Goal: Task Accomplishment & Management: Use online tool/utility

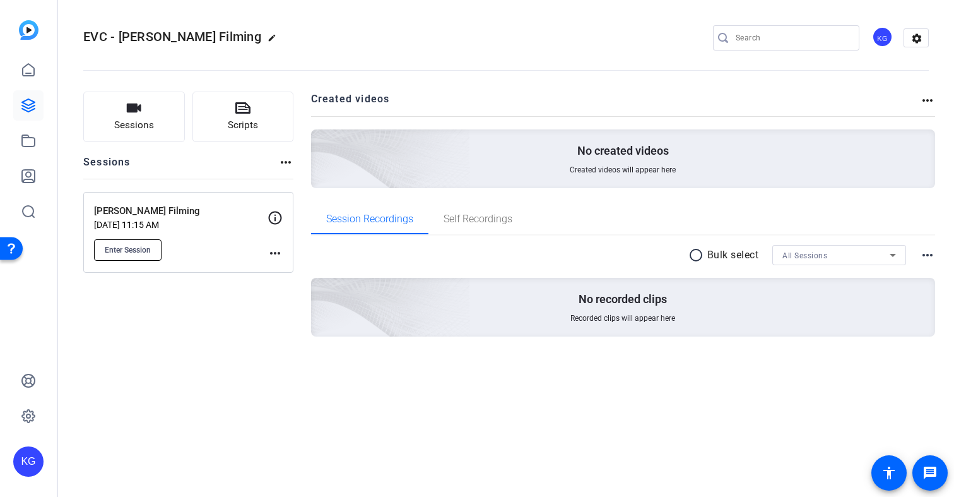
click at [120, 254] on span "Enter Session" at bounding box center [128, 250] width 46 height 10
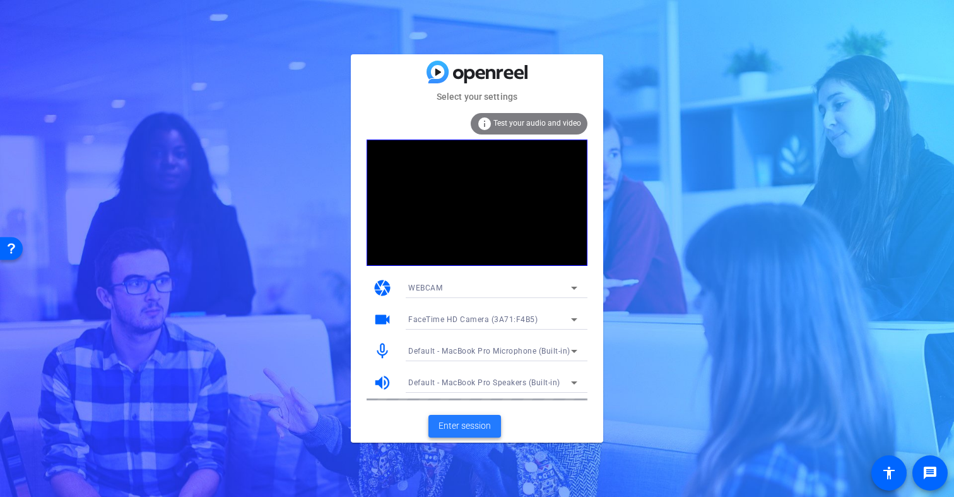
click at [470, 426] on span "Enter session" at bounding box center [465, 425] width 52 height 13
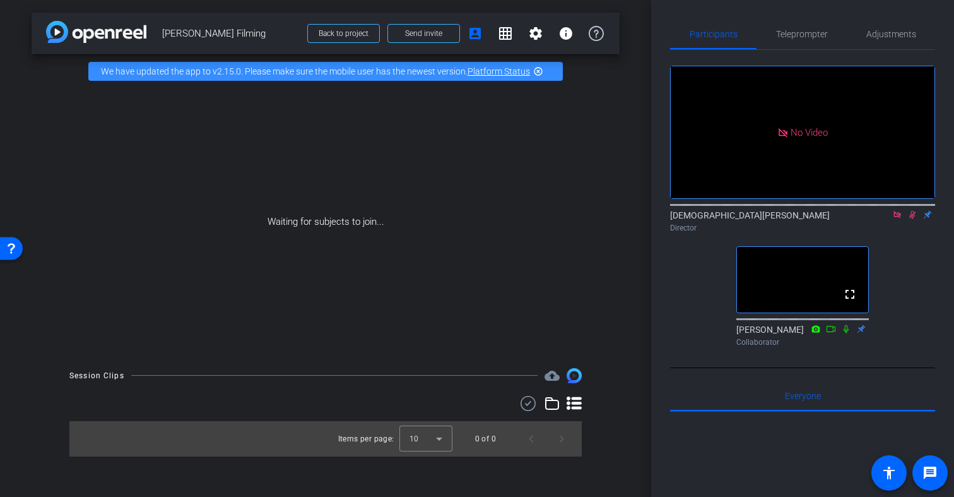
click at [912, 219] on icon at bounding box center [912, 215] width 7 height 8
click at [898, 218] on icon at bounding box center [897, 214] width 7 height 7
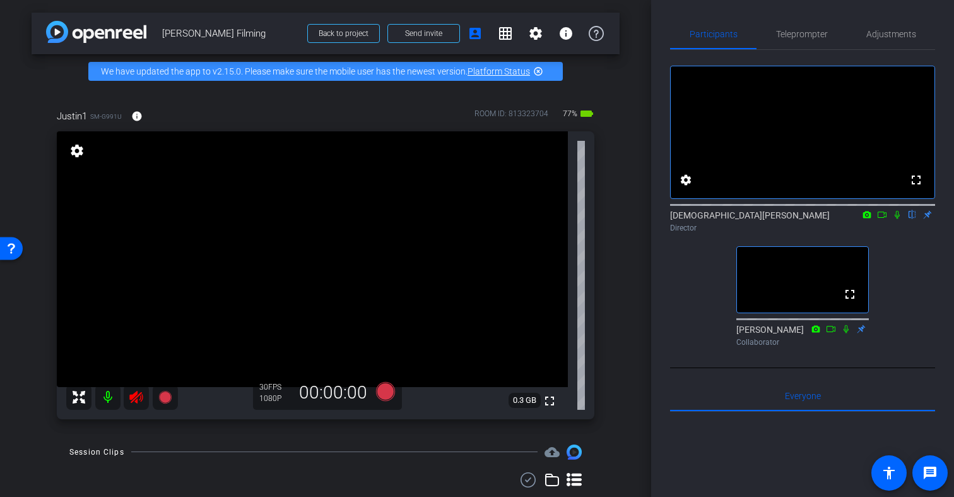
click at [132, 397] on icon at bounding box center [135, 397] width 13 height 13
click at [884, 35] on span "Adjustments" at bounding box center [891, 34] width 50 height 9
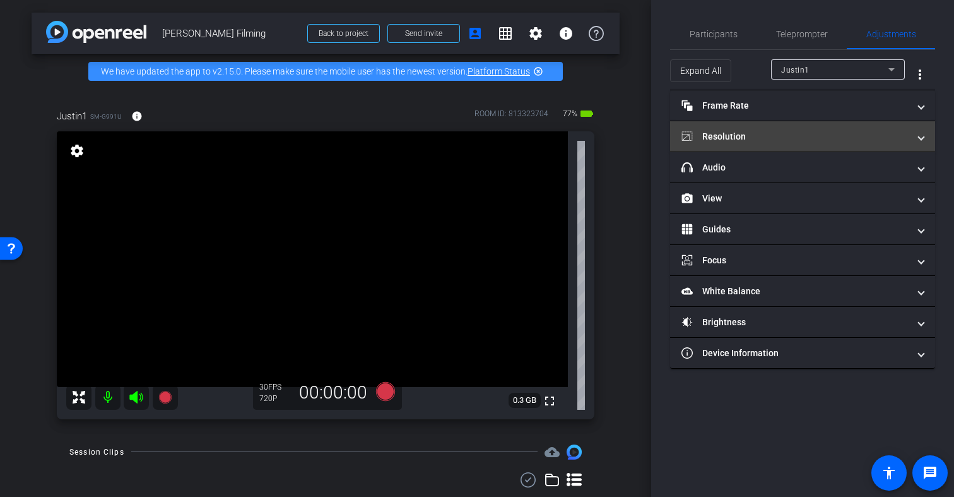
click at [910, 138] on span "Resolution" at bounding box center [800, 136] width 237 height 13
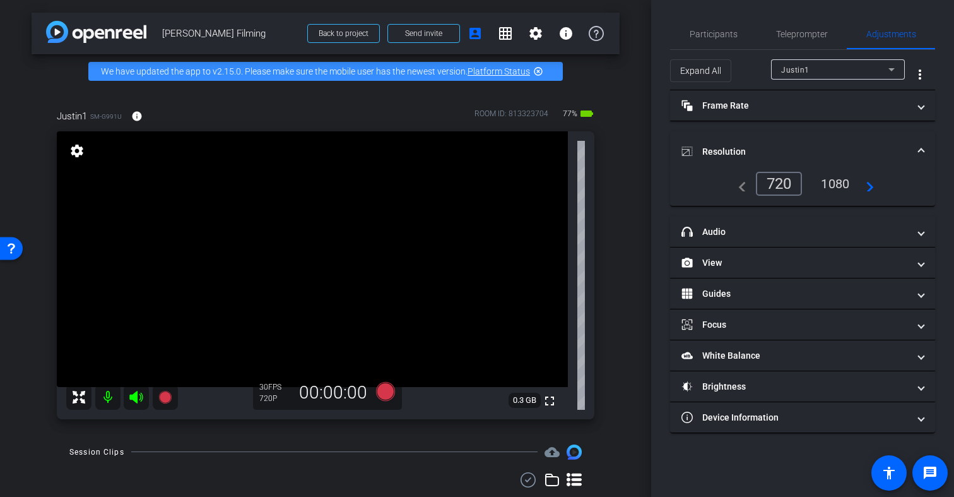
click at [835, 184] on div "1080" at bounding box center [835, 183] width 47 height 21
click at [872, 189] on mat-icon "navigate_next" at bounding box center [867, 183] width 15 height 15
click at [871, 187] on mat-icon "navigate_next" at bounding box center [867, 183] width 15 height 15
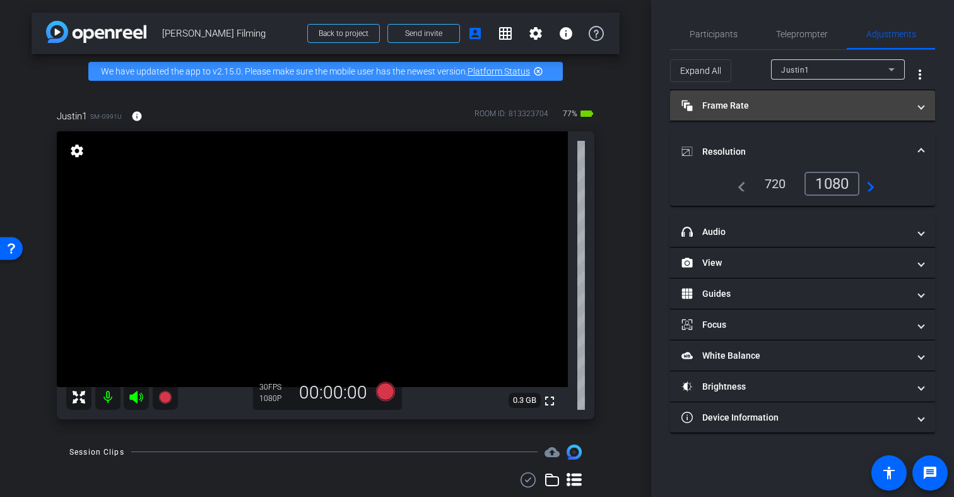
click at [893, 103] on mat-panel-title "Frame Rate Frame Rate" at bounding box center [795, 105] width 227 height 13
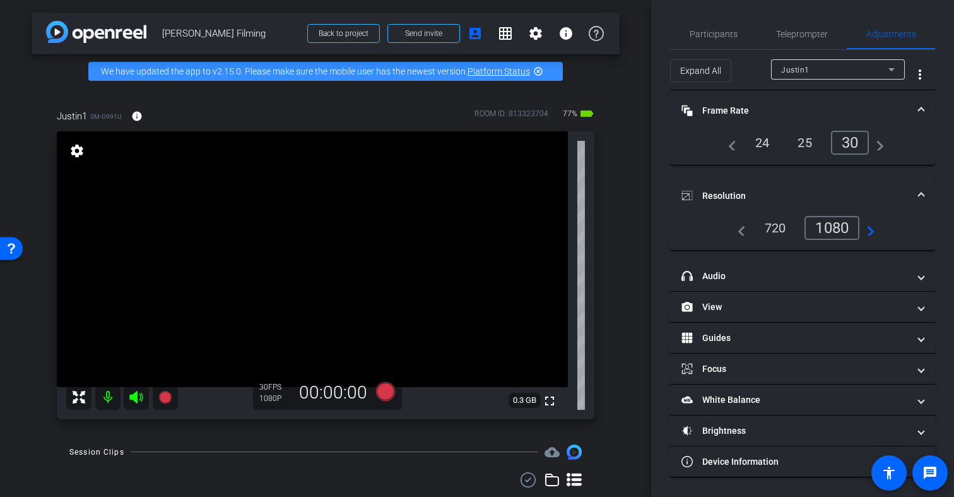
click at [919, 110] on span at bounding box center [921, 110] width 5 height 13
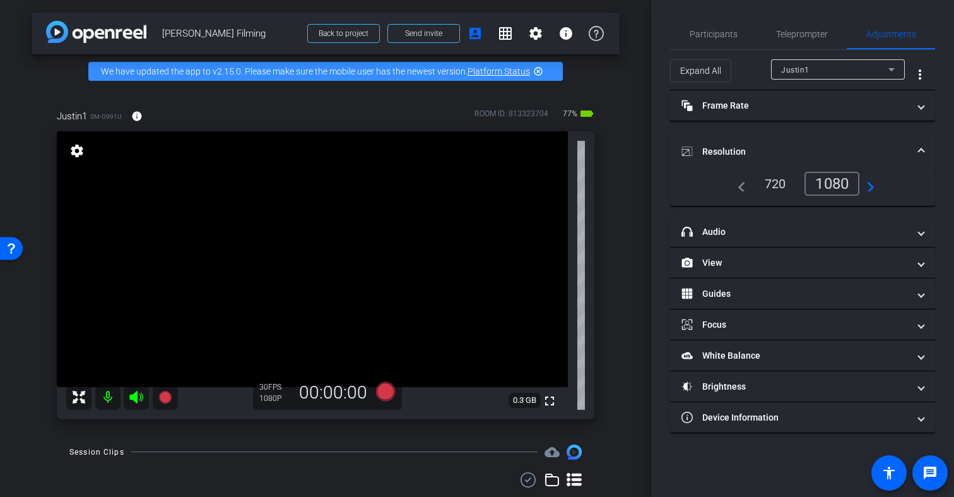
click at [918, 148] on span "Resolution" at bounding box center [800, 151] width 237 height 13
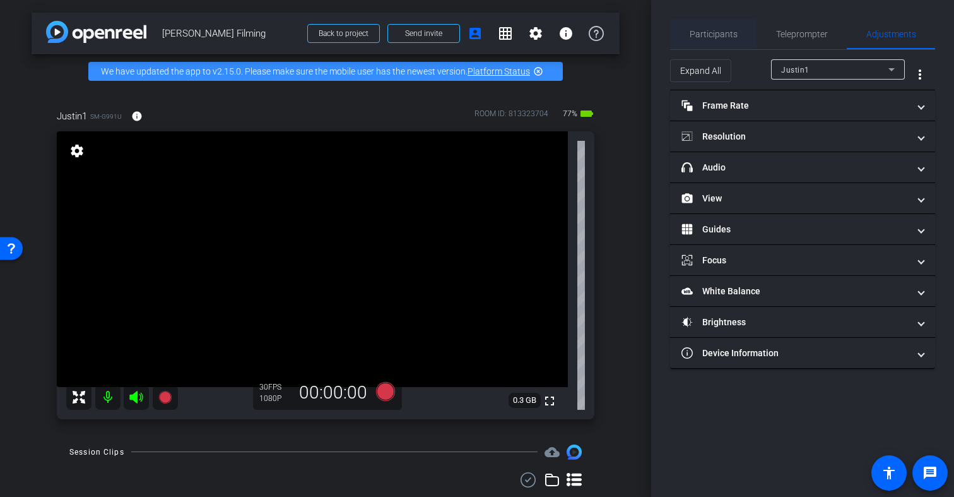
click at [708, 33] on span "Participants" at bounding box center [714, 34] width 48 height 9
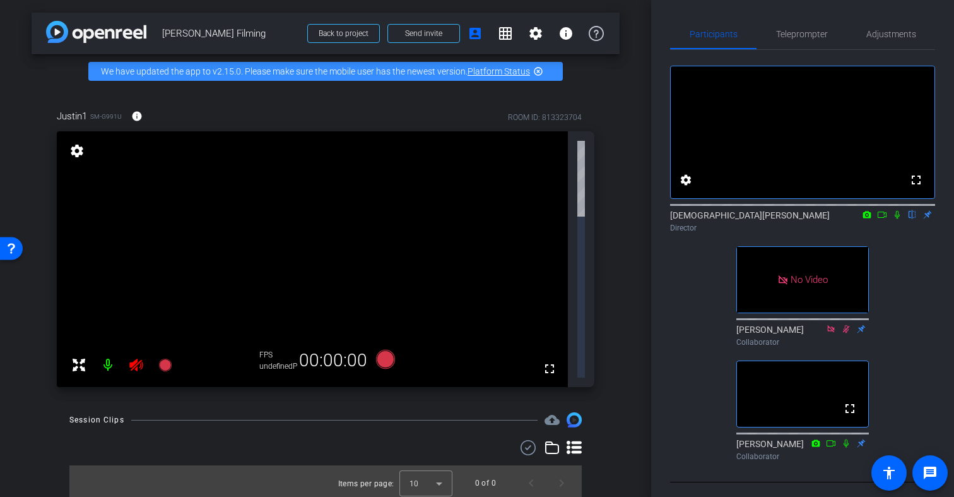
click at [897, 219] on icon at bounding box center [897, 214] width 10 height 9
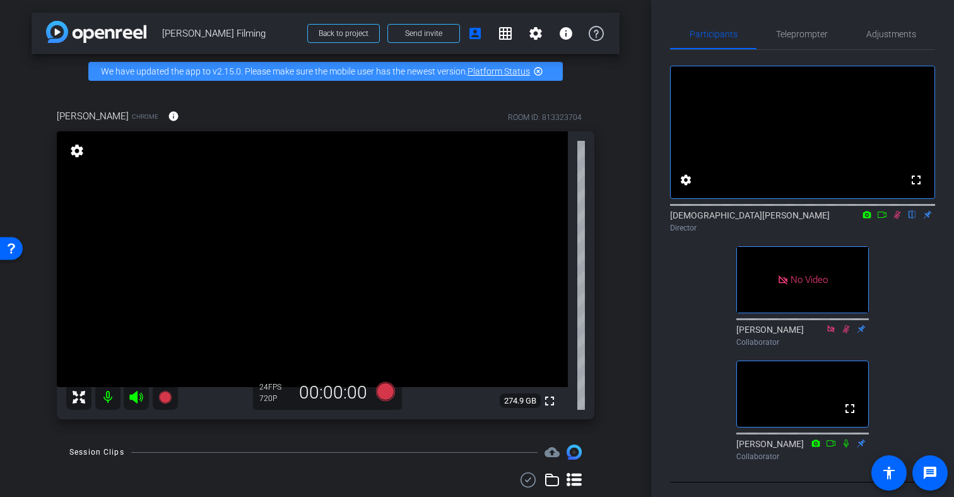
click at [897, 219] on icon at bounding box center [897, 214] width 10 height 9
click at [895, 219] on icon at bounding box center [897, 215] width 5 height 8
click at [896, 219] on icon at bounding box center [897, 215] width 7 height 8
click at [895, 219] on icon at bounding box center [897, 214] width 10 height 9
click at [880, 219] on icon at bounding box center [882, 214] width 10 height 9
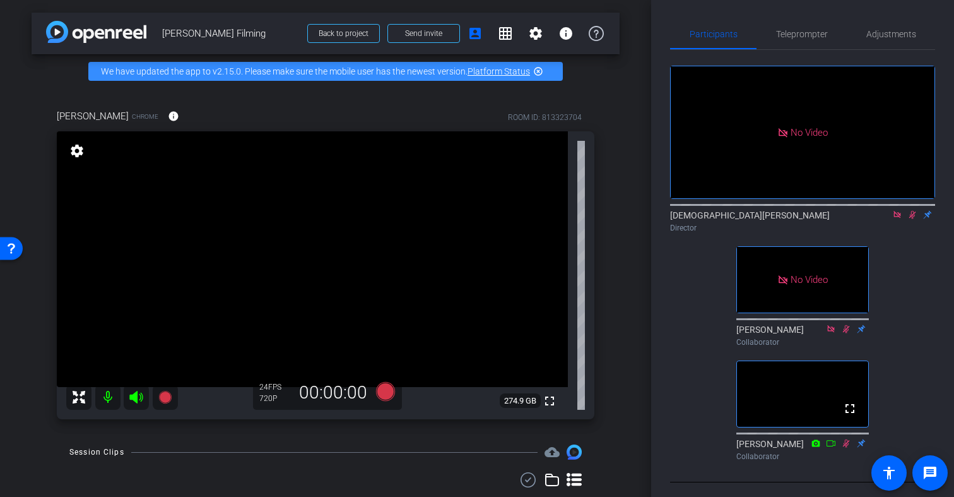
click at [914, 219] on icon at bounding box center [912, 214] width 10 height 9
click at [139, 396] on icon at bounding box center [136, 396] width 15 height 15
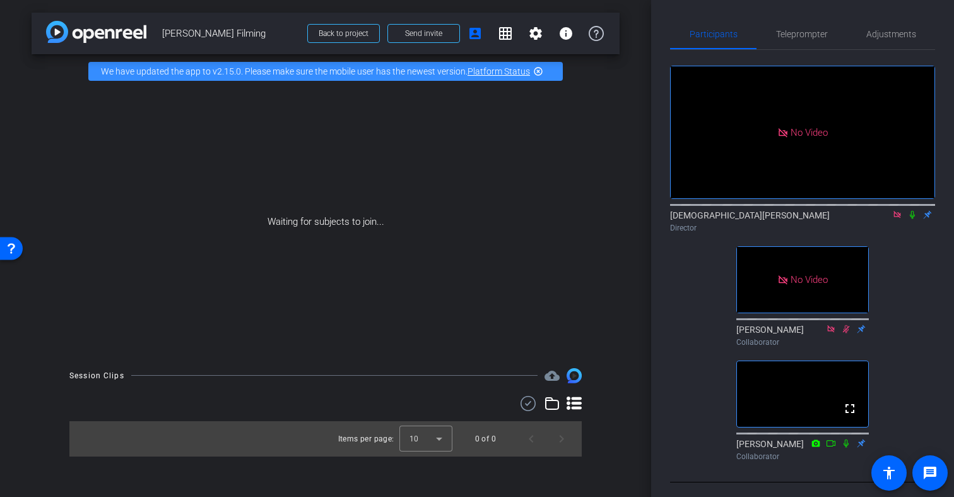
click at [911, 219] on icon at bounding box center [912, 214] width 10 height 9
click at [913, 219] on icon at bounding box center [912, 214] width 10 height 9
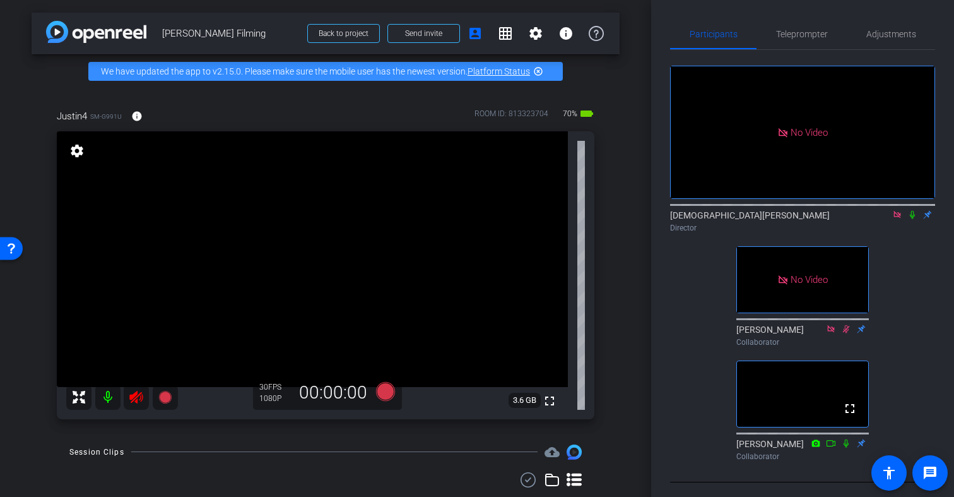
click at [135, 402] on icon at bounding box center [136, 396] width 15 height 15
click at [133, 117] on mat-icon "info" at bounding box center [136, 115] width 11 height 11
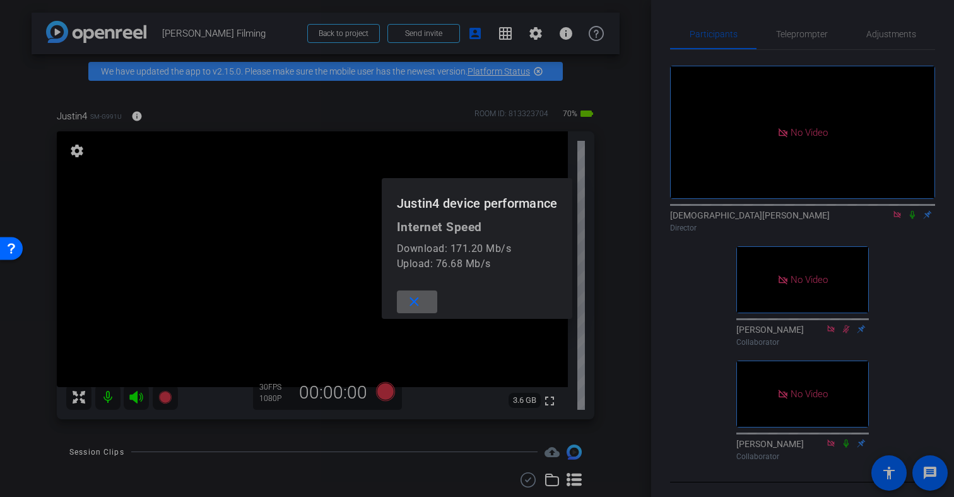
click at [410, 301] on mat-icon "close" at bounding box center [414, 302] width 16 height 16
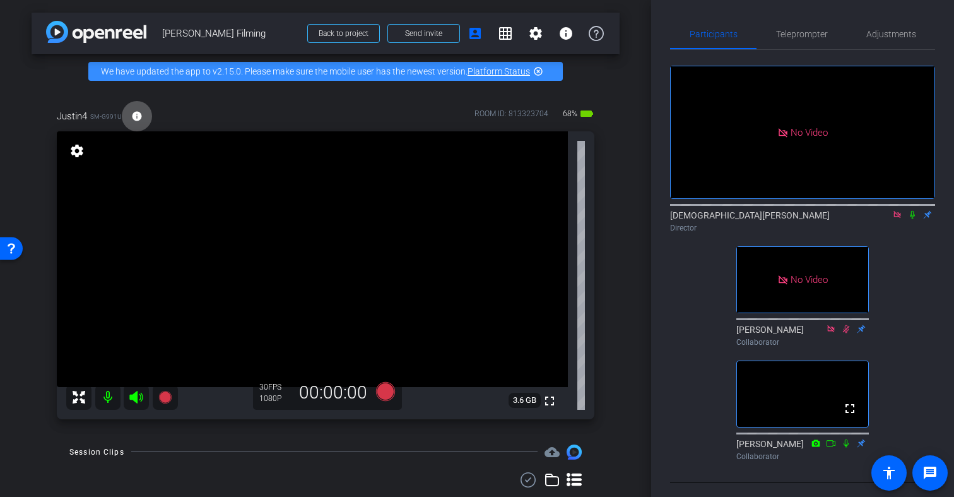
click at [895, 218] on icon at bounding box center [897, 214] width 7 height 7
click at [278, 238] on video at bounding box center [312, 259] width 511 height 256
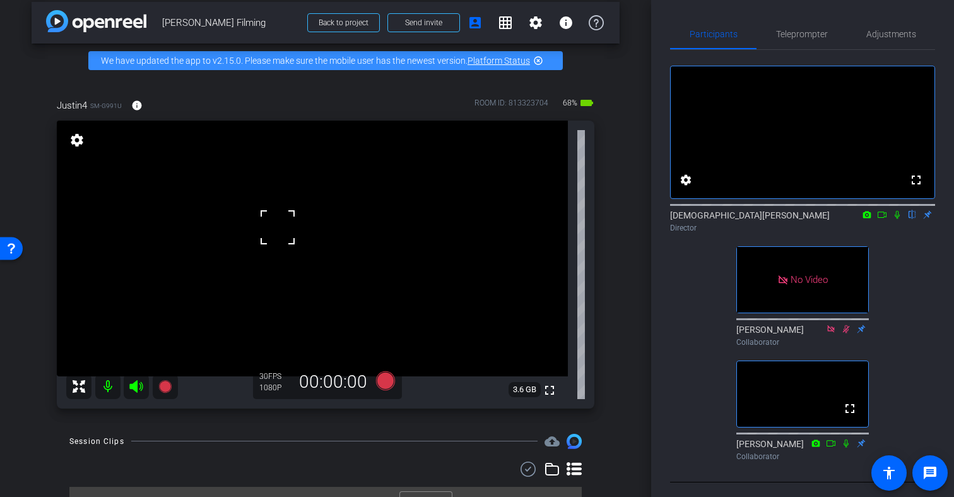
scroll to position [6, 0]
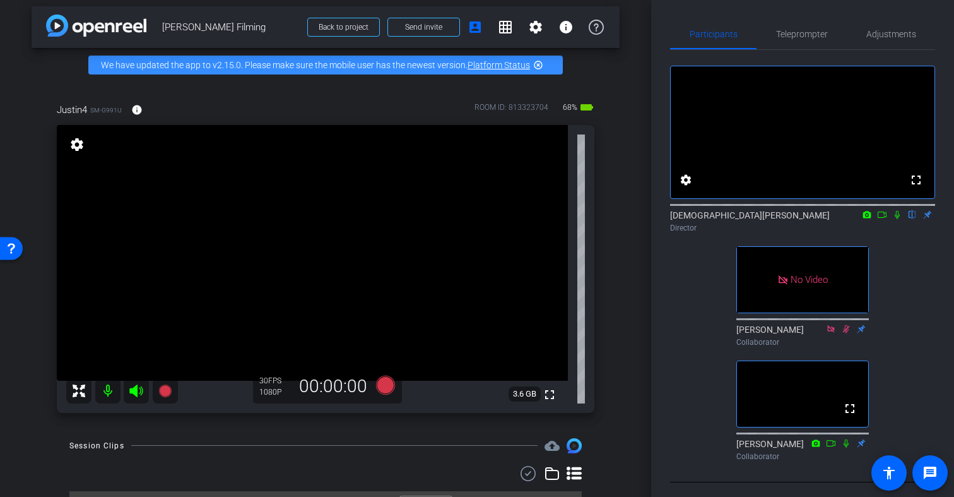
click at [897, 219] on icon at bounding box center [897, 214] width 10 height 9
click at [881, 218] on icon at bounding box center [882, 214] width 9 height 6
click at [791, 34] on span "Teleprompter" at bounding box center [802, 34] width 52 height 9
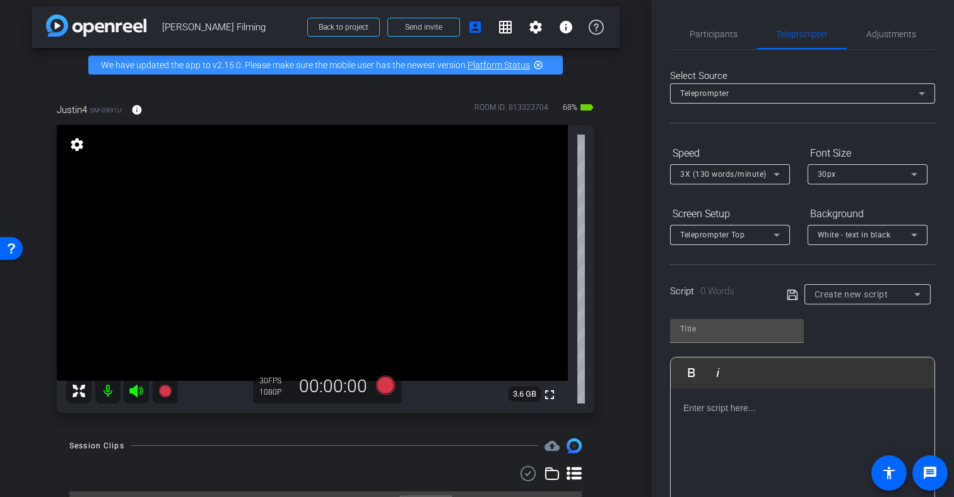
scroll to position [36, 0]
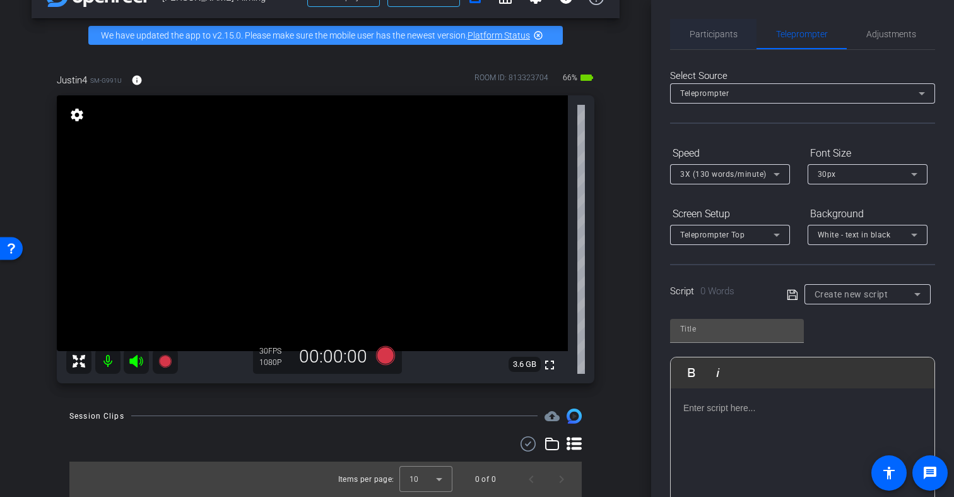
click at [710, 35] on span "Participants" at bounding box center [714, 34] width 48 height 9
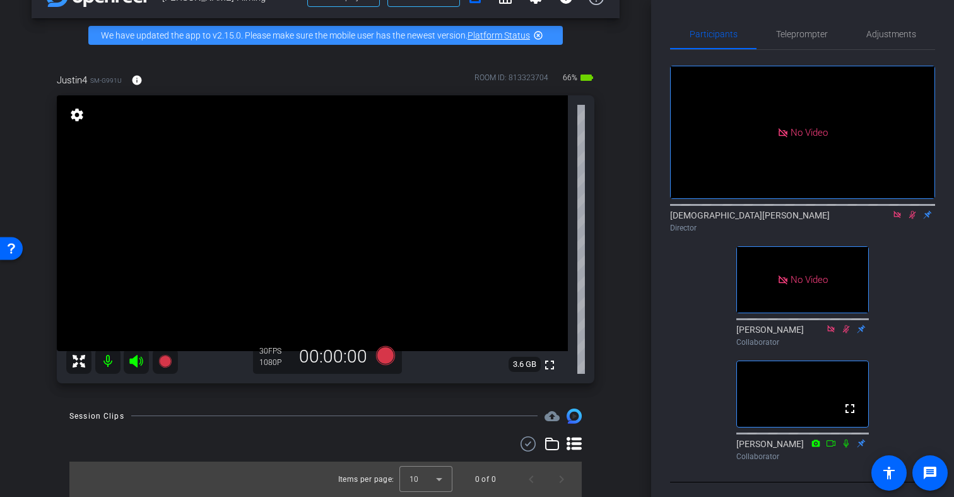
click at [915, 210] on icon at bounding box center [912, 214] width 10 height 9
click at [793, 28] on span "Teleprompter" at bounding box center [802, 34] width 52 height 30
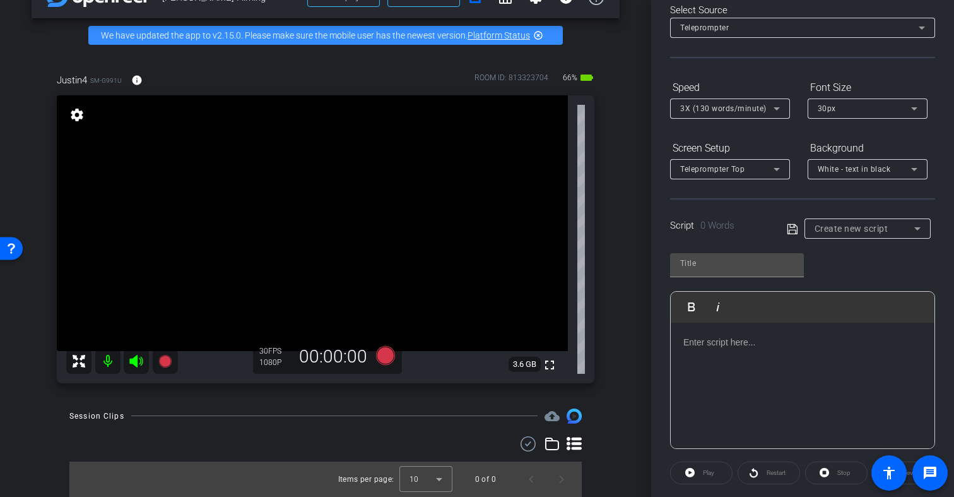
scroll to position [71, 0]
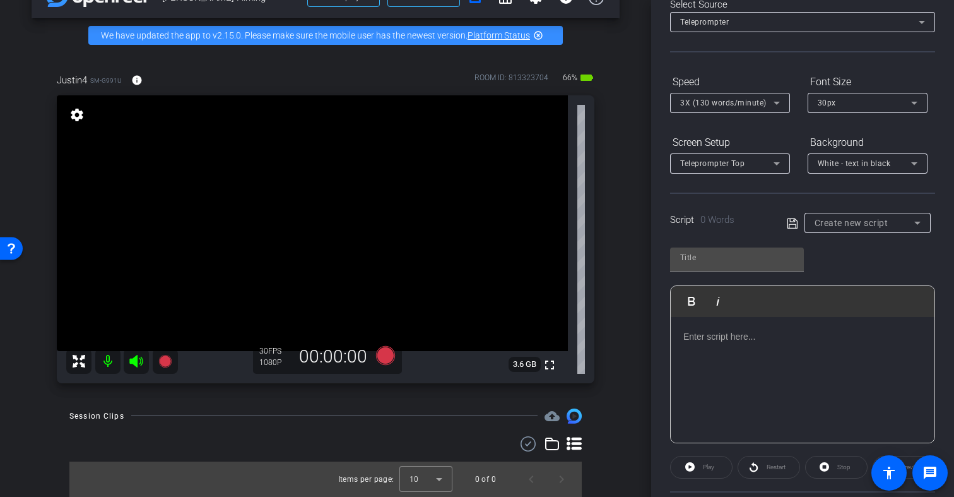
type input "Default title 4732"
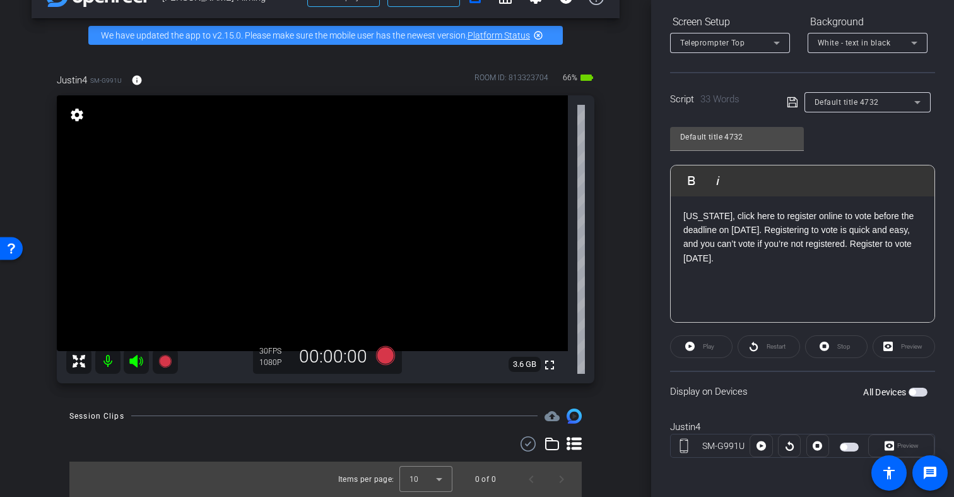
scroll to position [193, 0]
click at [847, 448] on span "button" at bounding box center [849, 445] width 19 height 9
click at [707, 345] on span "Play" at bounding box center [708, 344] width 11 height 7
click at [386, 355] on icon at bounding box center [385, 354] width 19 height 19
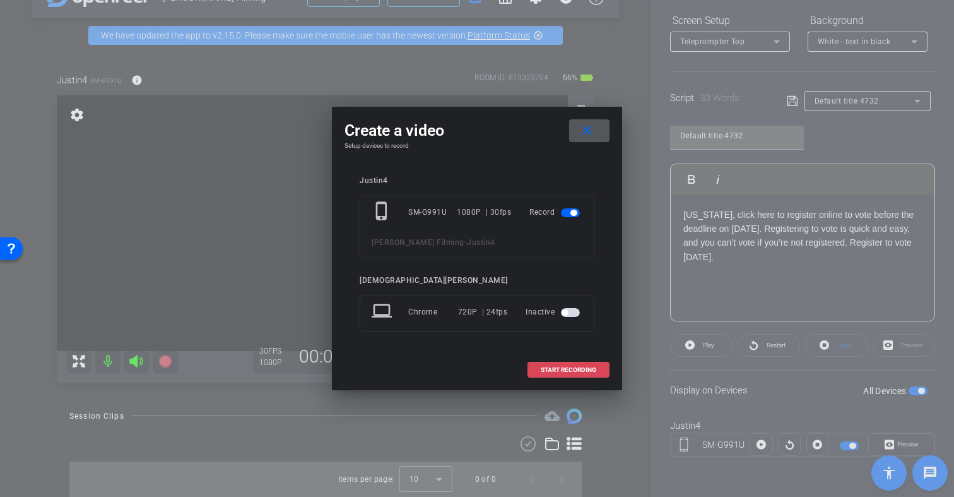
click at [569, 370] on span "START RECORDING" at bounding box center [569, 370] width 56 height 6
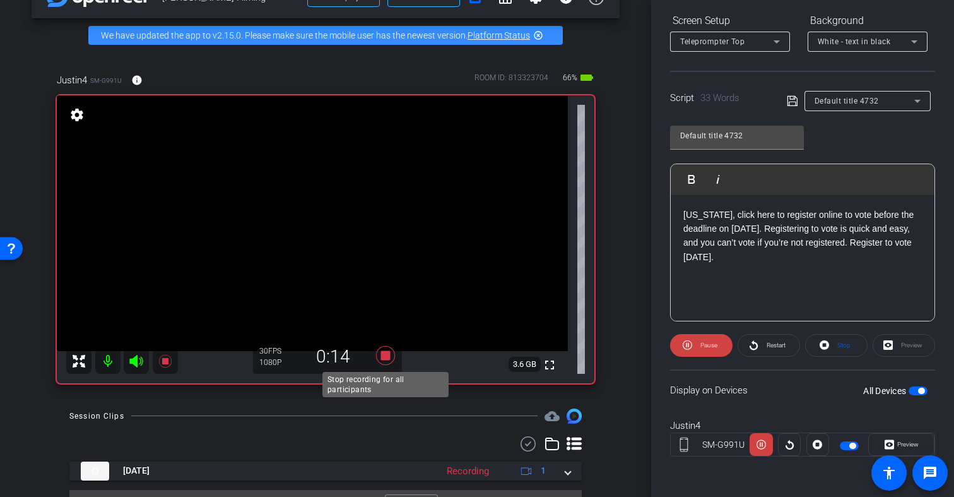
click at [384, 356] on icon at bounding box center [385, 354] width 19 height 19
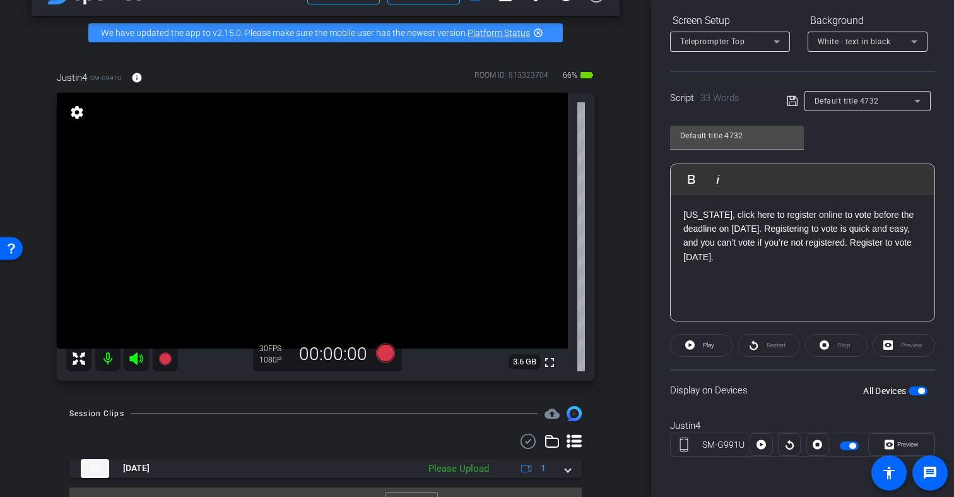
scroll to position [41, 0]
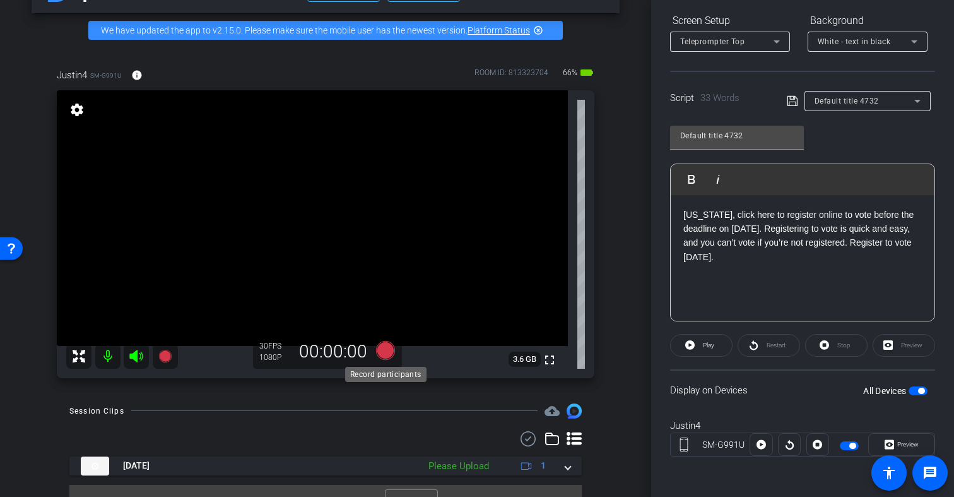
click at [382, 349] on icon at bounding box center [385, 349] width 19 height 19
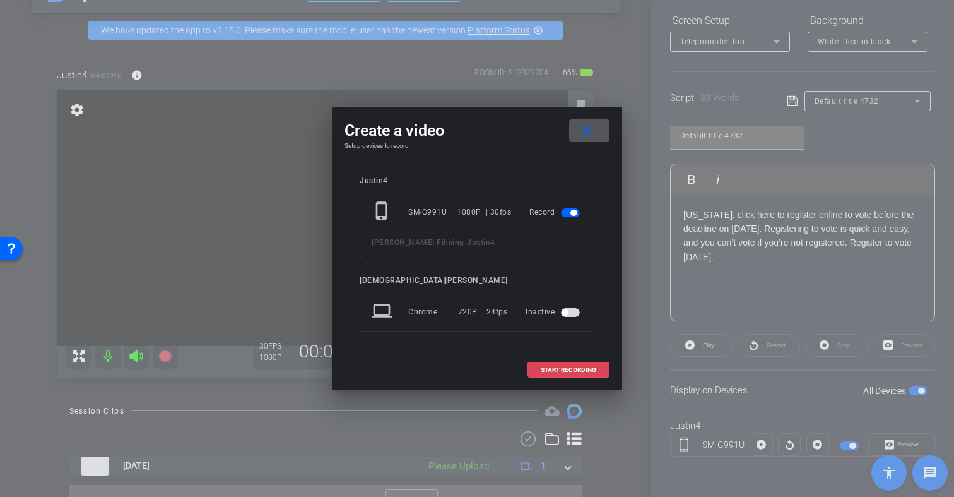
click at [575, 367] on span "START RECORDING" at bounding box center [569, 370] width 56 height 6
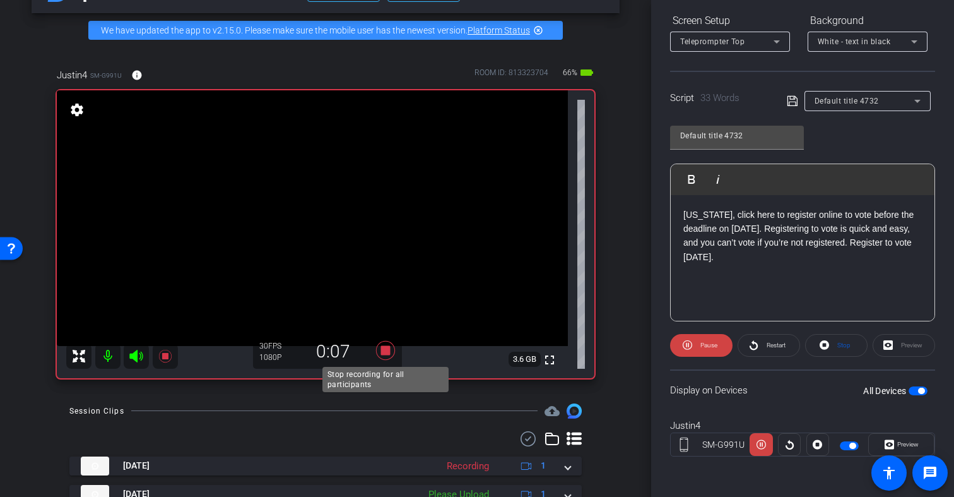
click at [386, 348] on icon at bounding box center [385, 349] width 19 height 19
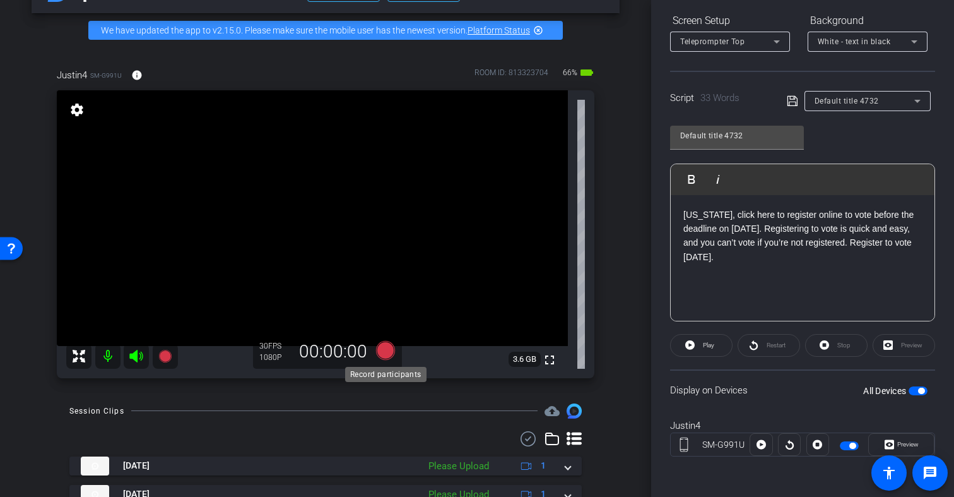
click at [385, 351] on icon at bounding box center [385, 349] width 19 height 19
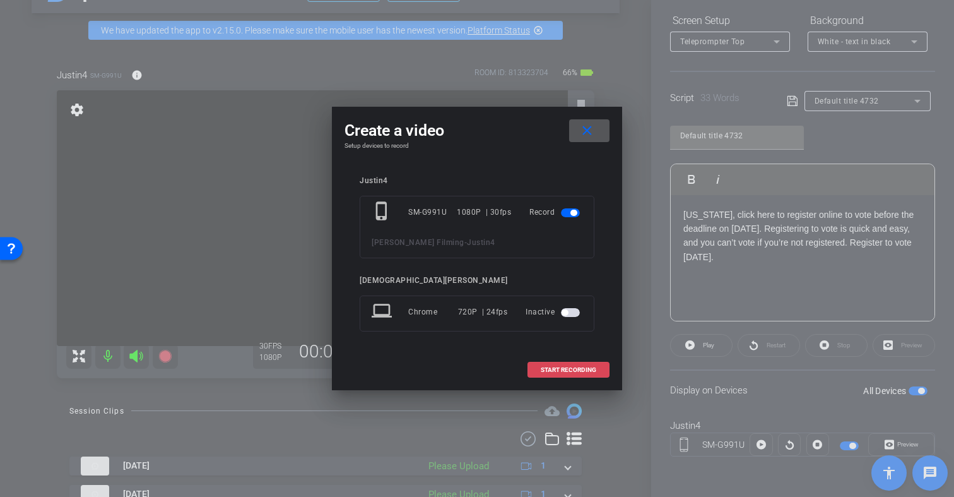
click at [556, 368] on span "START RECORDING" at bounding box center [569, 370] width 56 height 6
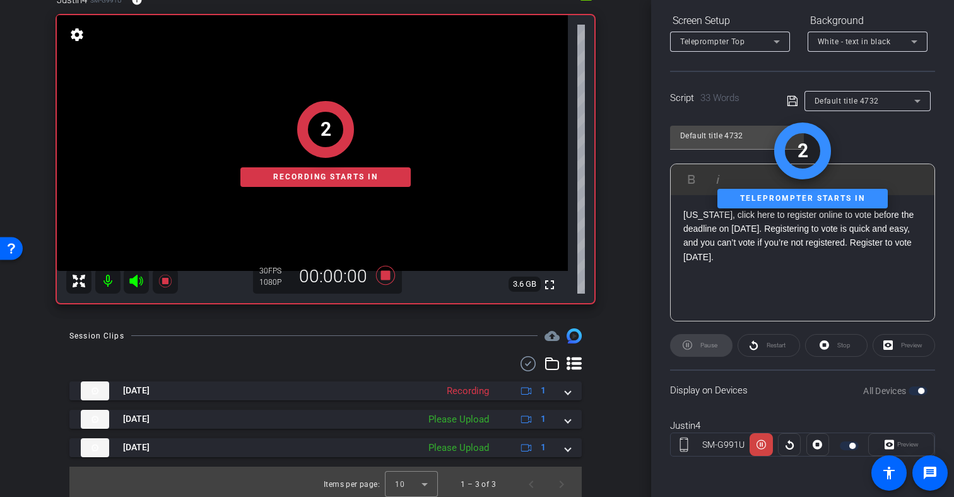
scroll to position [121, 0]
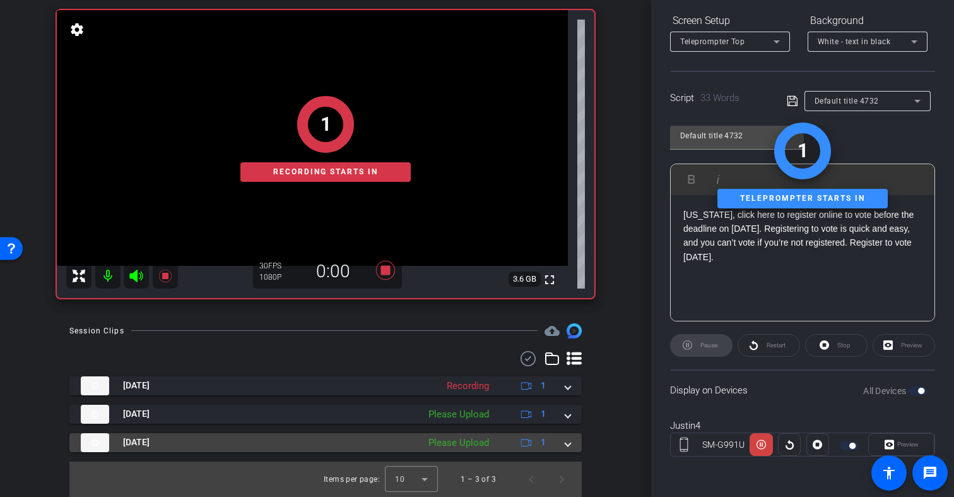
click at [569, 444] on span at bounding box center [567, 441] width 5 height 13
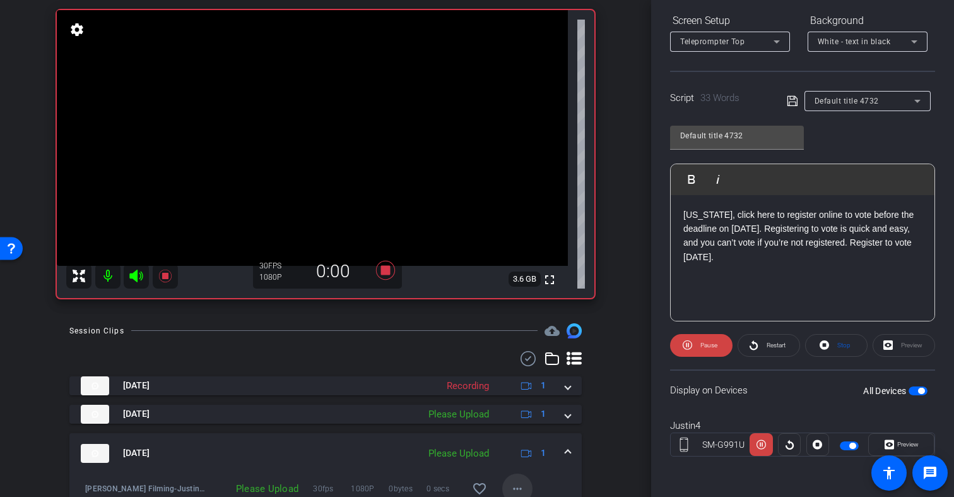
click at [519, 484] on mat-icon "more_horiz" at bounding box center [517, 488] width 15 height 15
click at [543, 429] on span "Upload" at bounding box center [537, 430] width 50 height 15
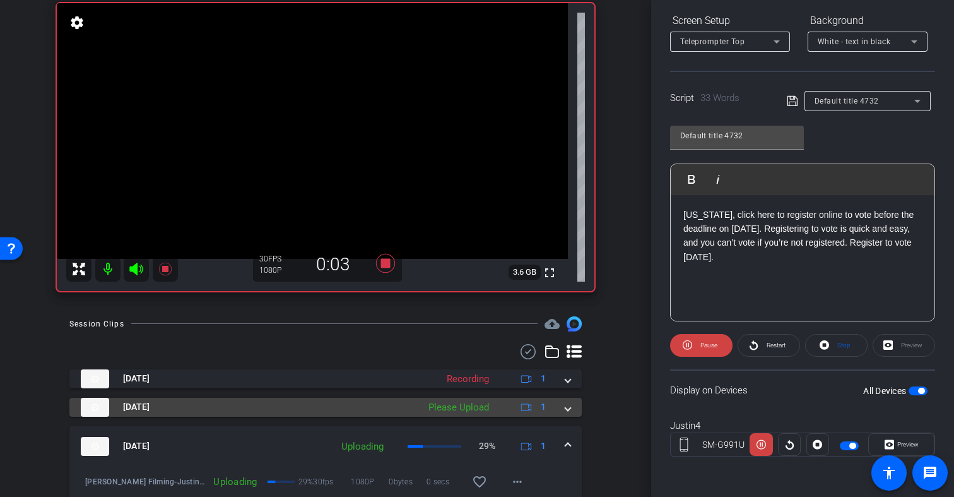
click at [569, 408] on span at bounding box center [567, 406] width 5 height 13
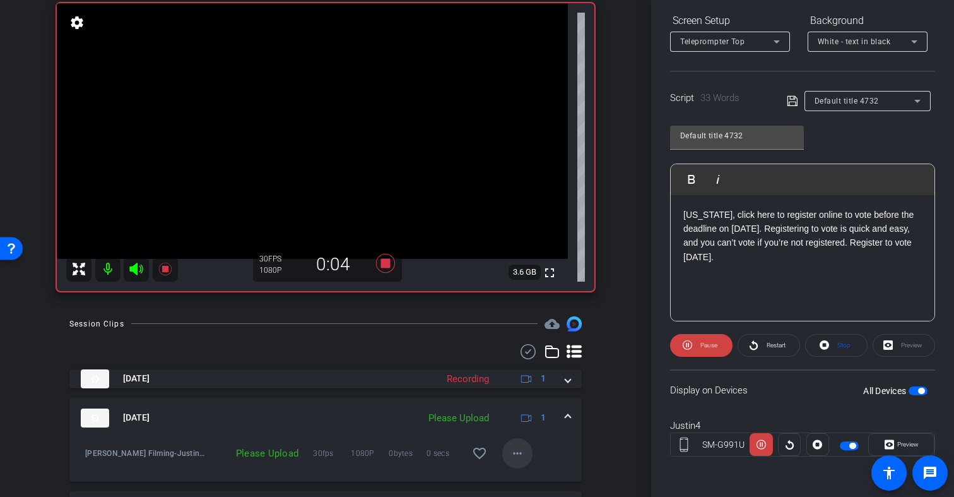
click at [515, 449] on mat-icon "more_horiz" at bounding box center [517, 453] width 15 height 15
click at [538, 395] on span "Upload" at bounding box center [537, 395] width 50 height 15
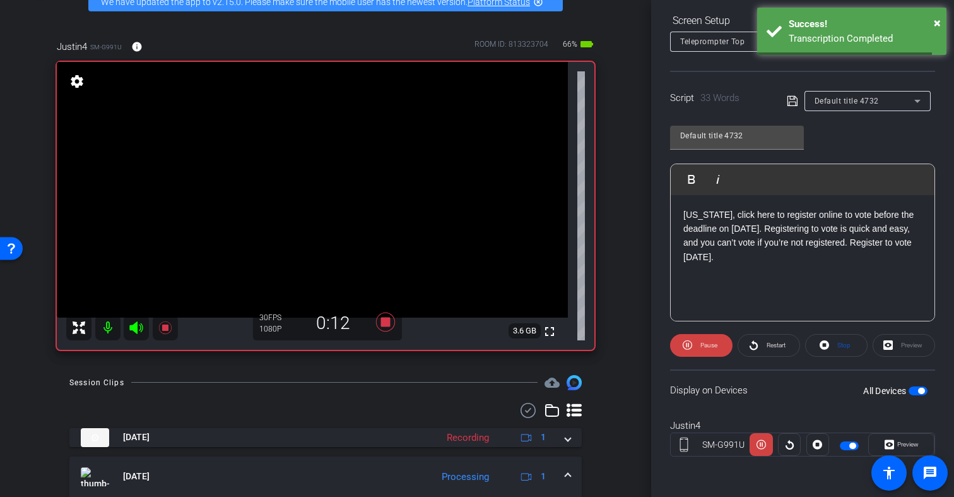
scroll to position [68, 0]
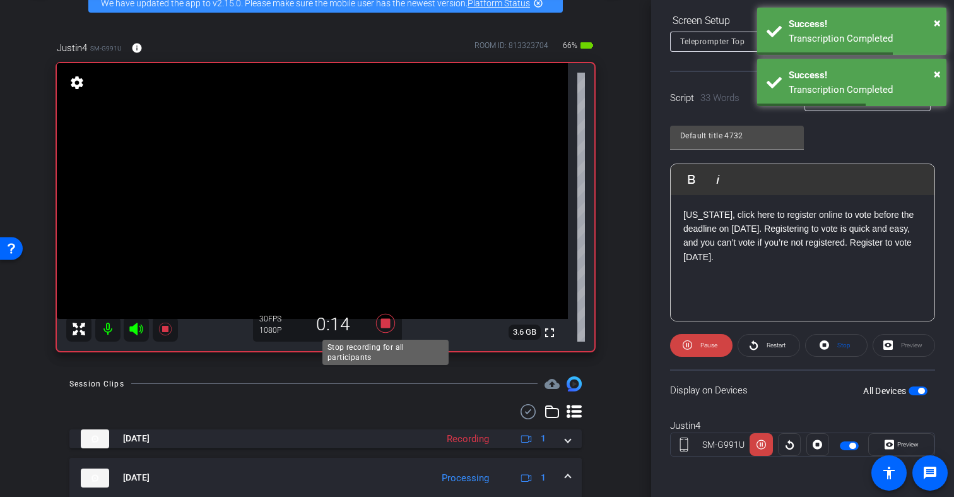
click at [384, 323] on icon at bounding box center [385, 322] width 19 height 19
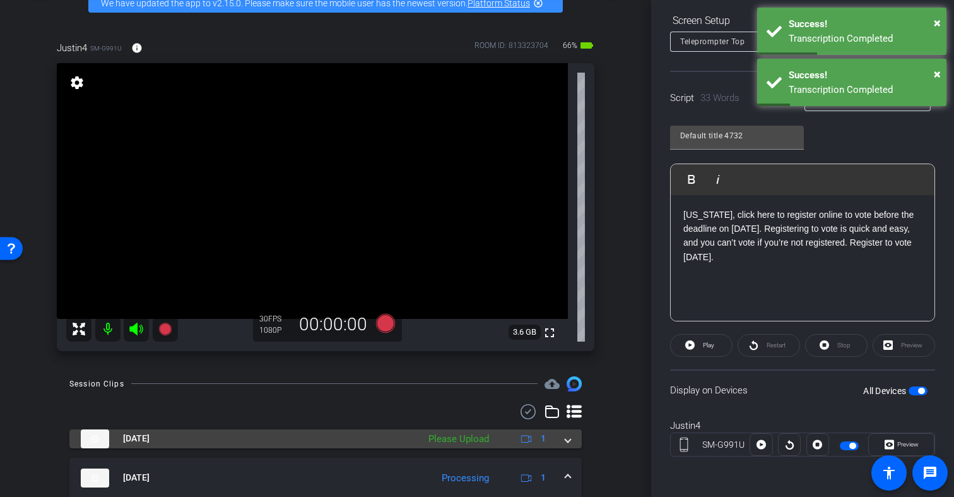
click at [569, 438] on span at bounding box center [567, 438] width 5 height 13
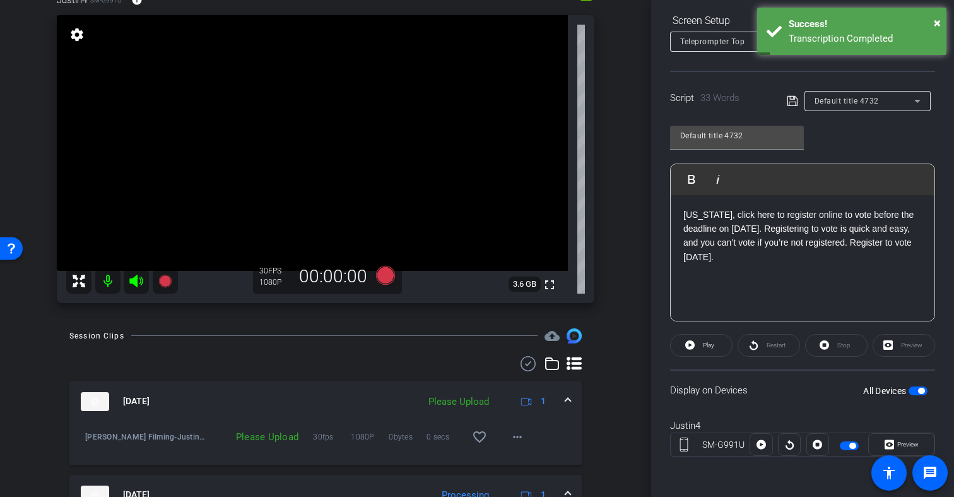
scroll to position [157, 0]
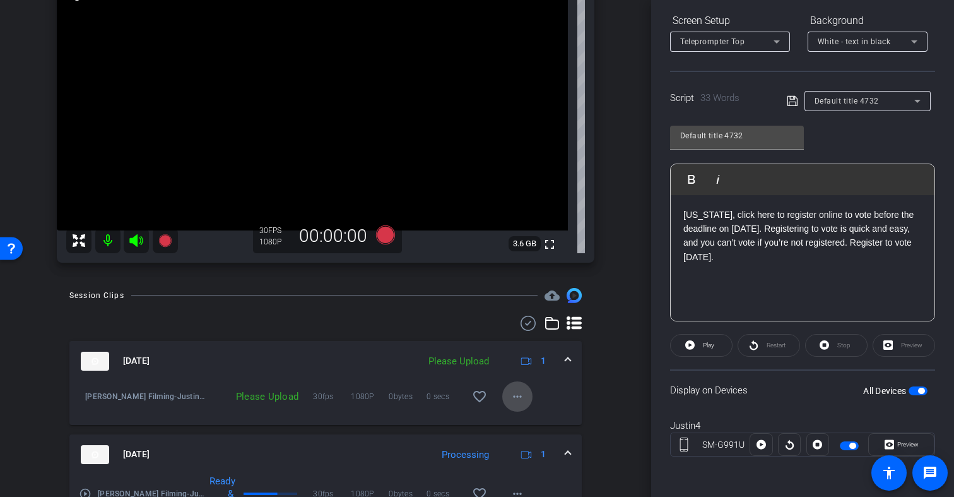
click at [514, 396] on mat-icon "more_horiz" at bounding box center [517, 396] width 15 height 15
click at [526, 417] on span "Upload" at bounding box center [537, 422] width 50 height 15
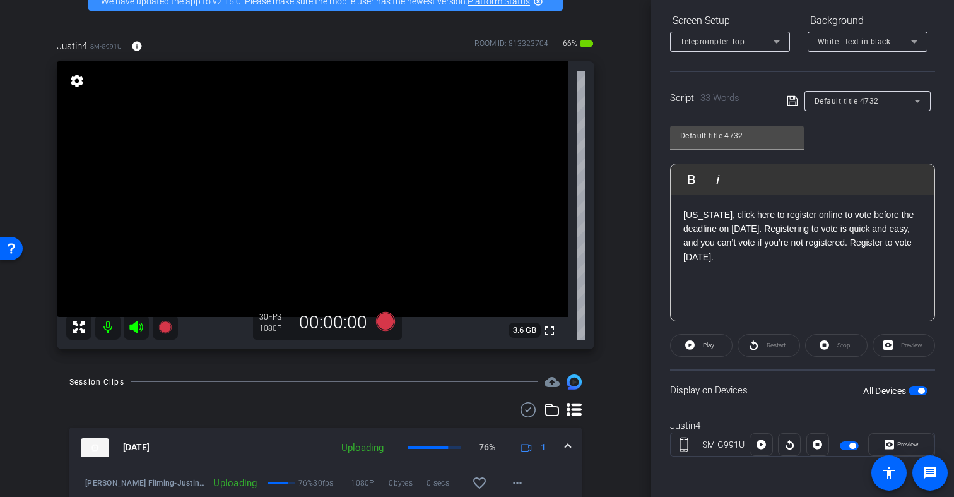
scroll to position [53, 0]
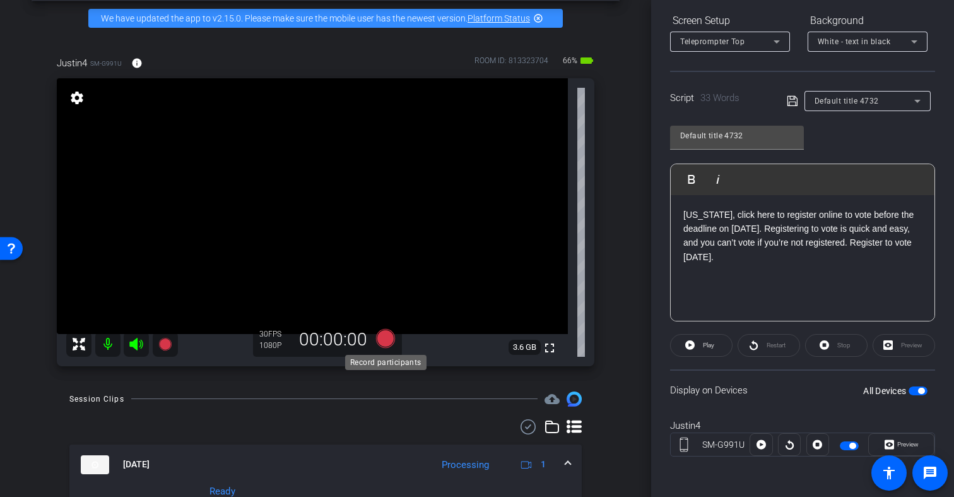
click at [387, 339] on icon at bounding box center [385, 337] width 19 height 19
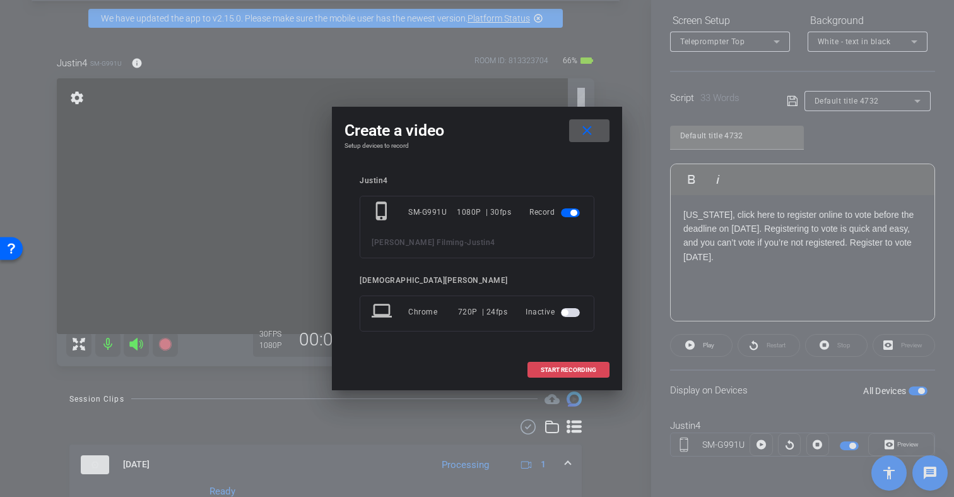
click at [582, 369] on span "START RECORDING" at bounding box center [569, 370] width 56 height 6
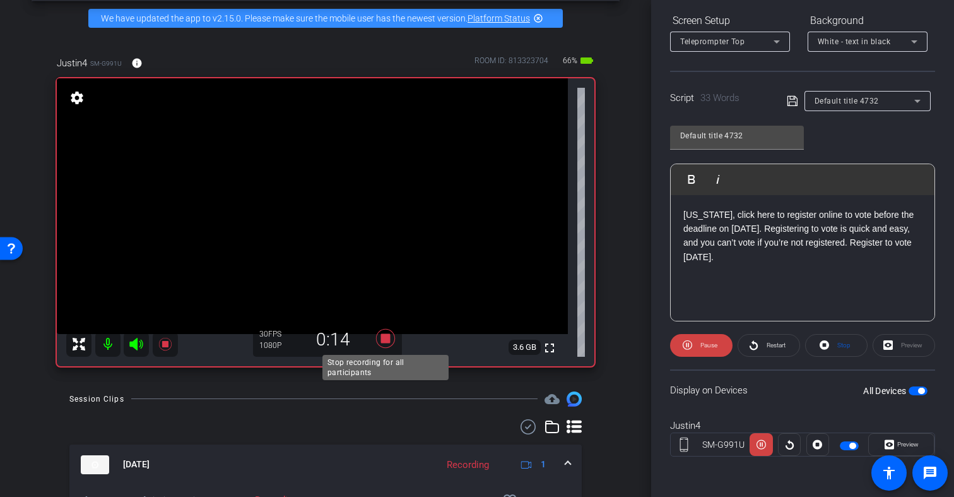
click at [385, 341] on icon at bounding box center [385, 337] width 19 height 19
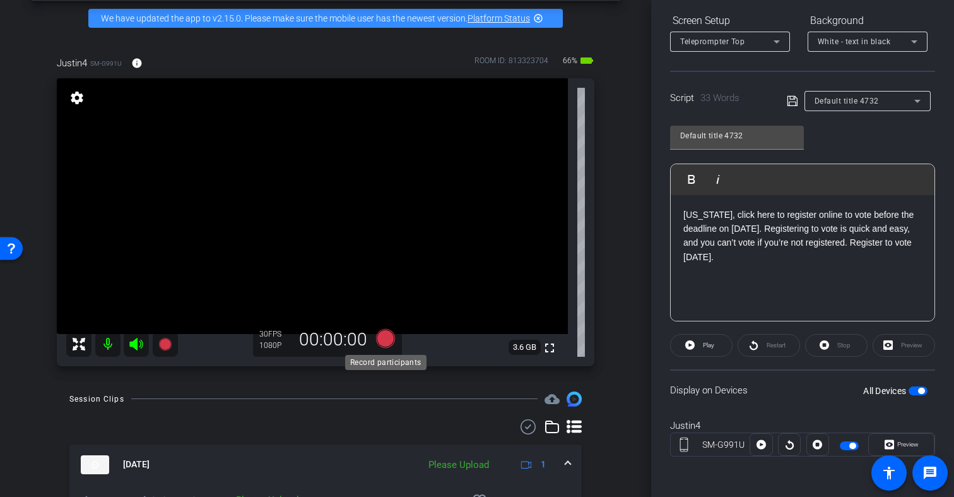
click at [386, 338] on icon at bounding box center [385, 337] width 19 height 19
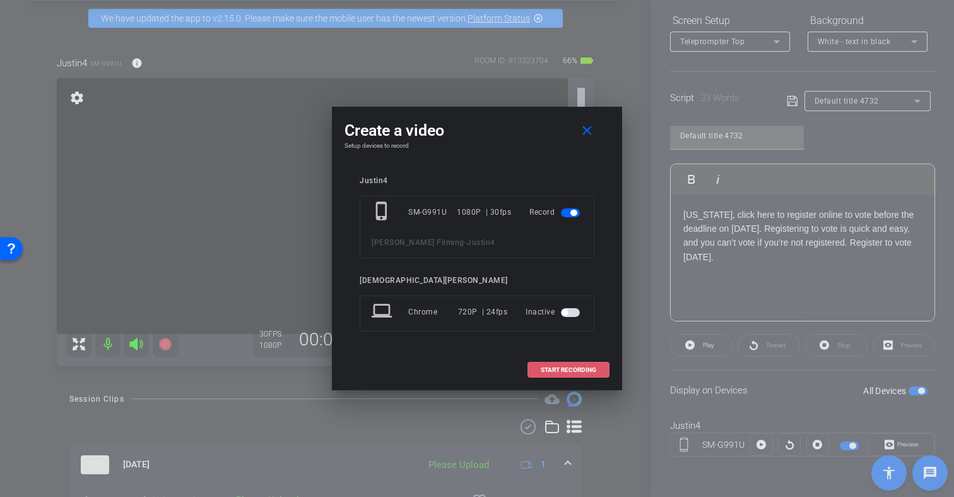
click at [565, 369] on span "START RECORDING" at bounding box center [569, 370] width 56 height 6
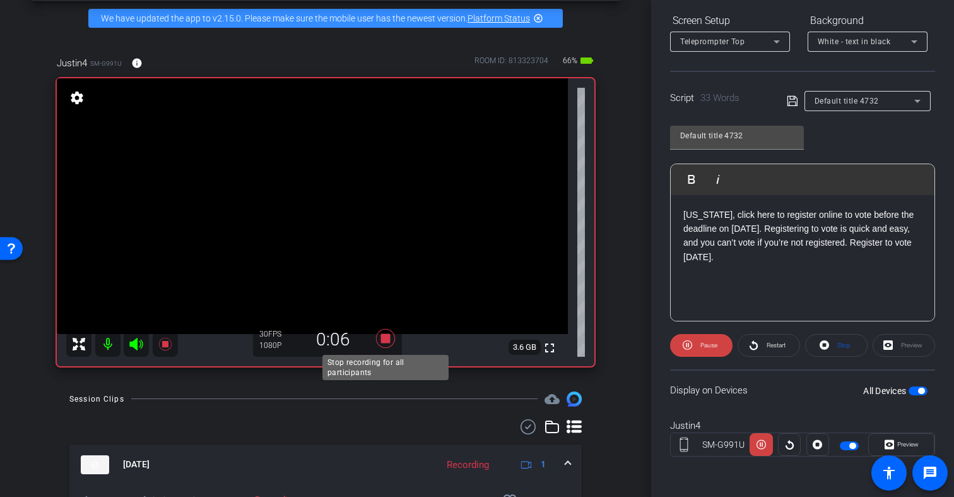
click at [387, 339] on icon at bounding box center [385, 337] width 19 height 19
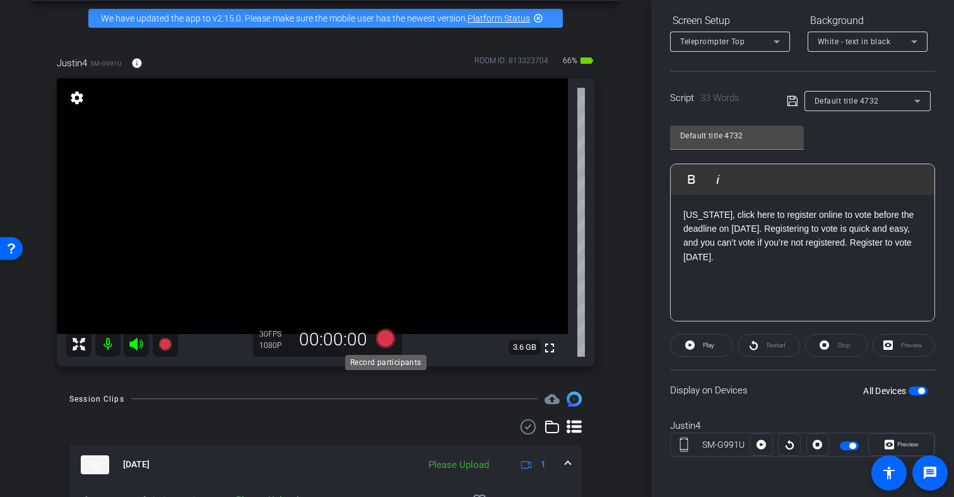
click at [386, 338] on icon at bounding box center [385, 337] width 19 height 19
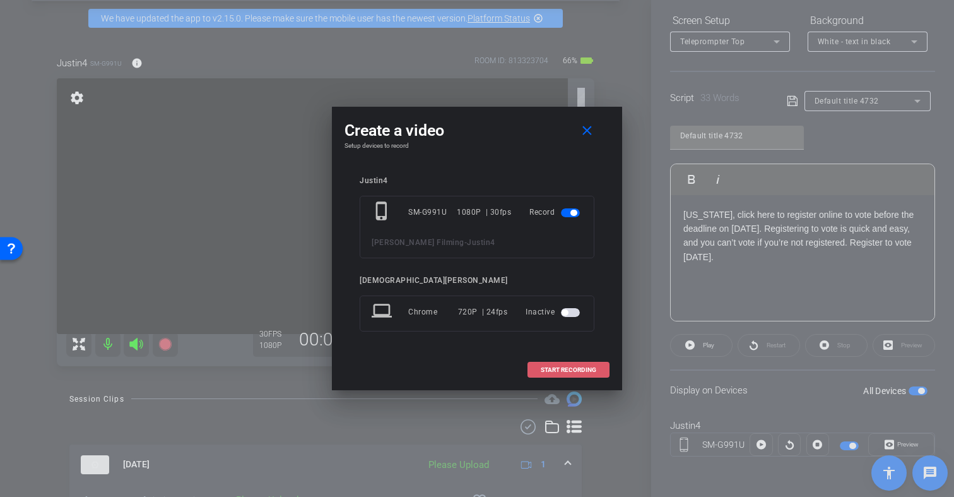
click at [588, 369] on span "START RECORDING" at bounding box center [569, 370] width 56 height 6
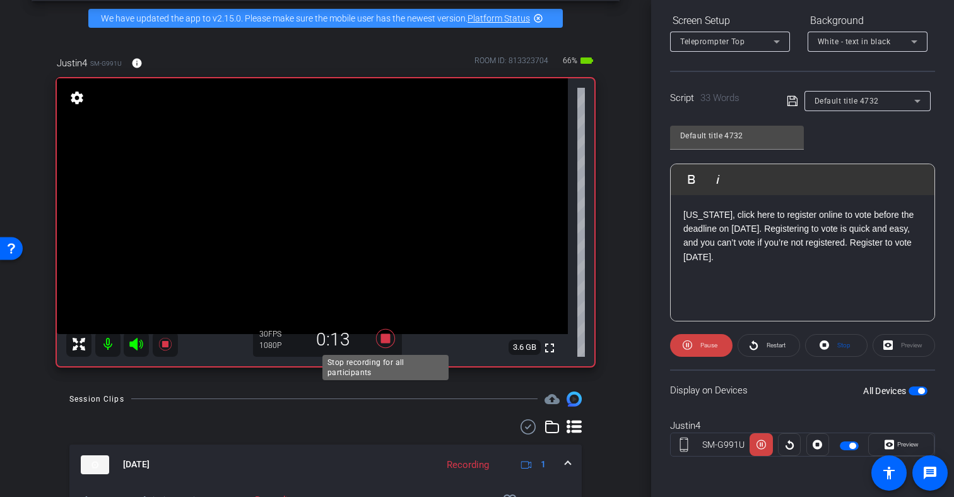
click at [386, 338] on icon at bounding box center [385, 337] width 19 height 19
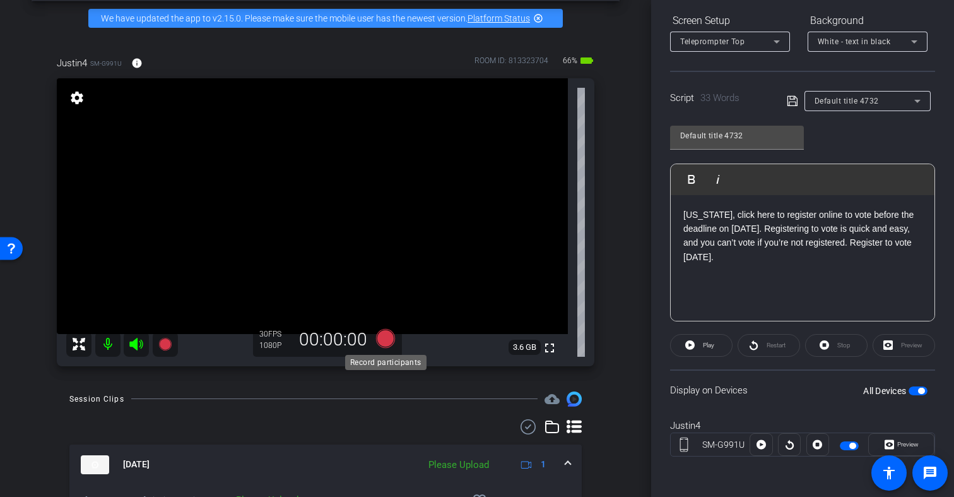
click at [388, 341] on icon at bounding box center [385, 337] width 19 height 19
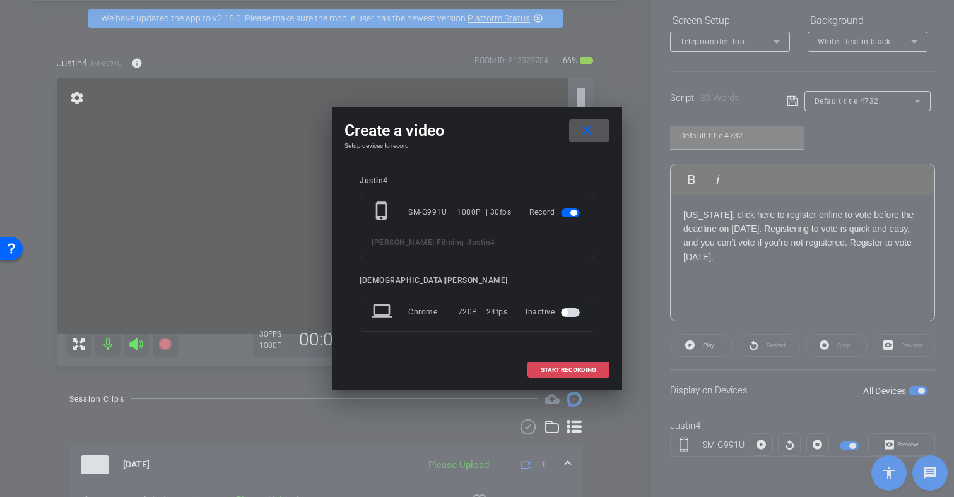
click at [565, 369] on span "START RECORDING" at bounding box center [569, 370] width 56 height 6
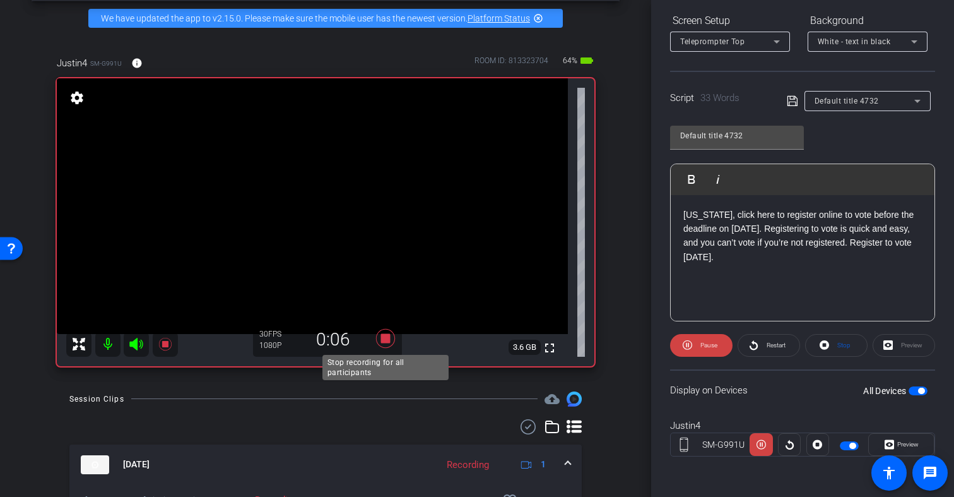
click at [387, 339] on icon at bounding box center [385, 337] width 19 height 19
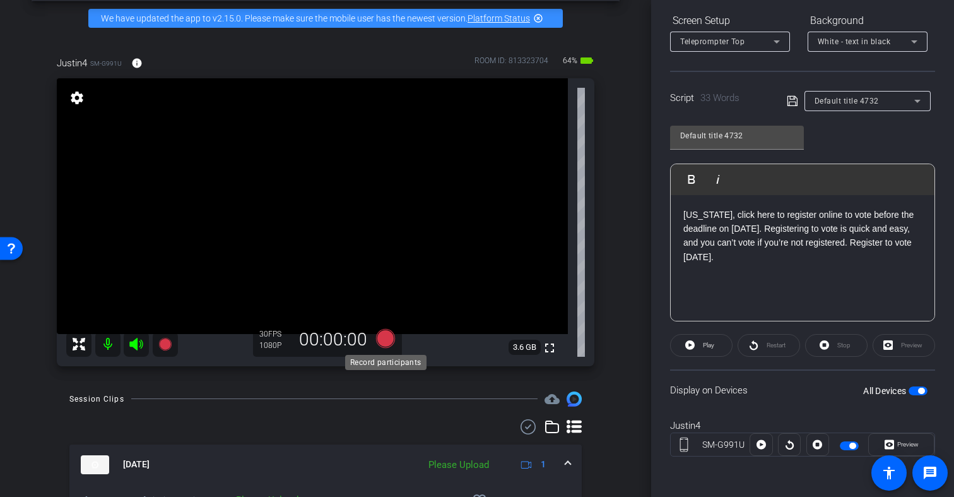
click at [389, 341] on icon at bounding box center [385, 337] width 19 height 19
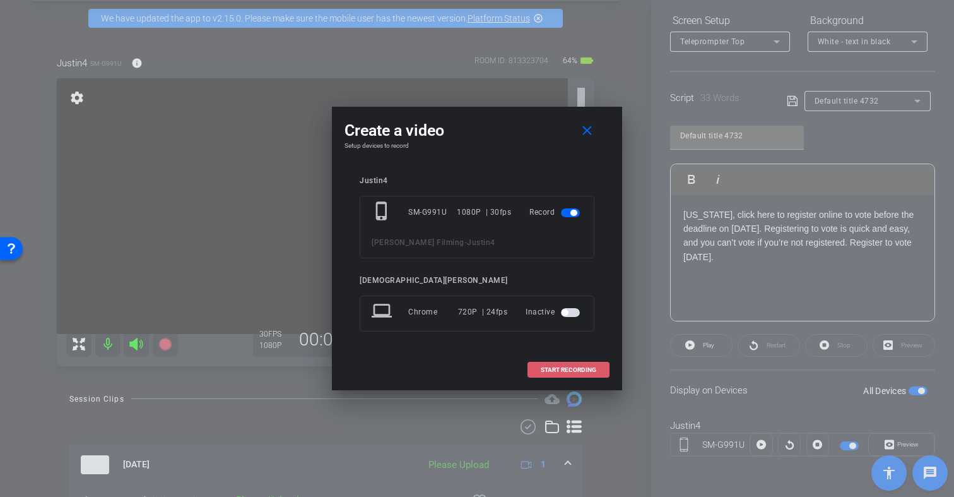
click at [582, 370] on span "START RECORDING" at bounding box center [569, 370] width 56 height 6
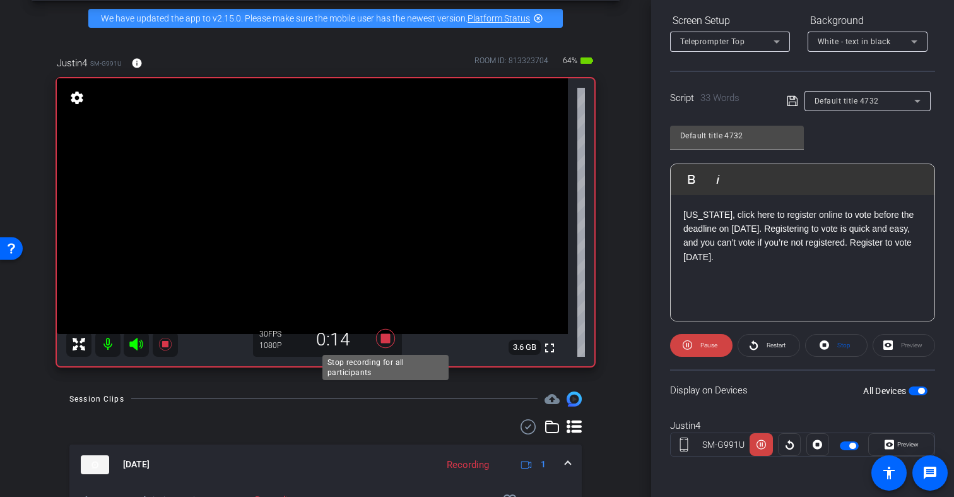
click at [382, 341] on icon at bounding box center [385, 337] width 19 height 19
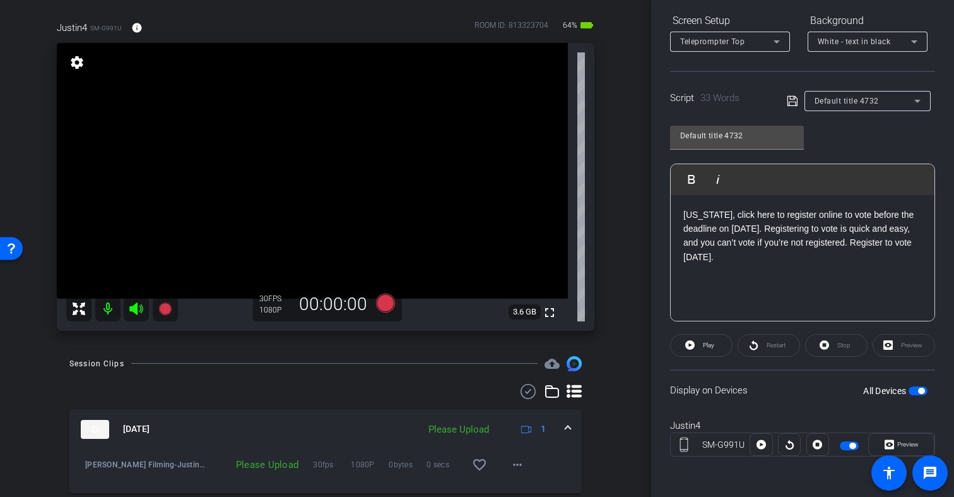
scroll to position [92, 0]
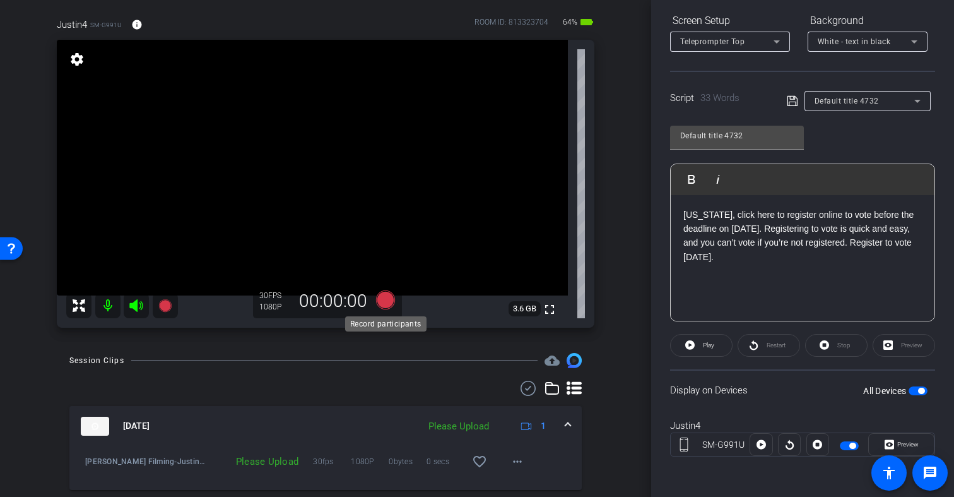
click at [386, 299] on icon at bounding box center [385, 299] width 19 height 19
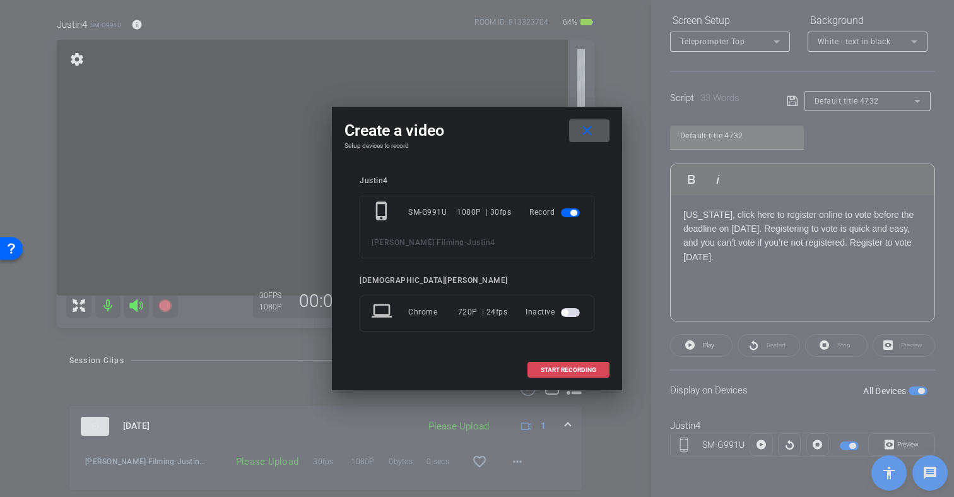
click at [568, 370] on span "START RECORDING" at bounding box center [569, 370] width 56 height 6
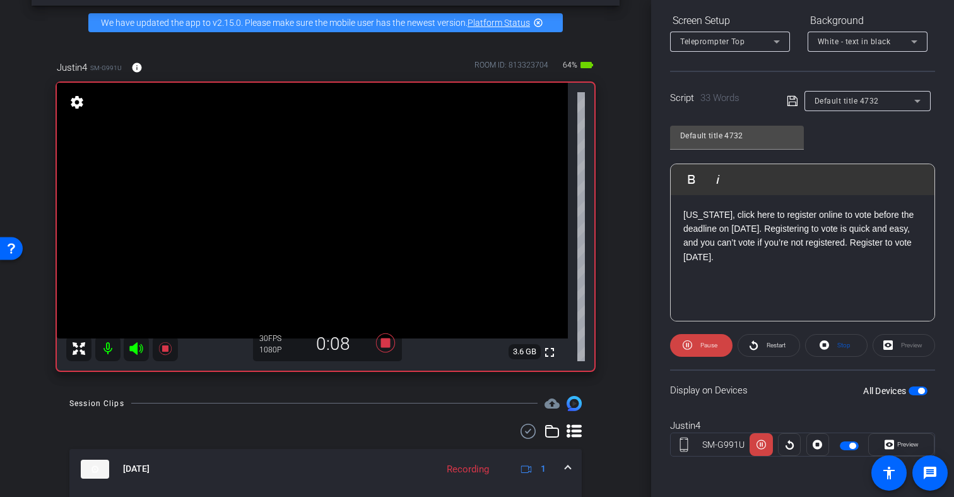
scroll to position [45, 0]
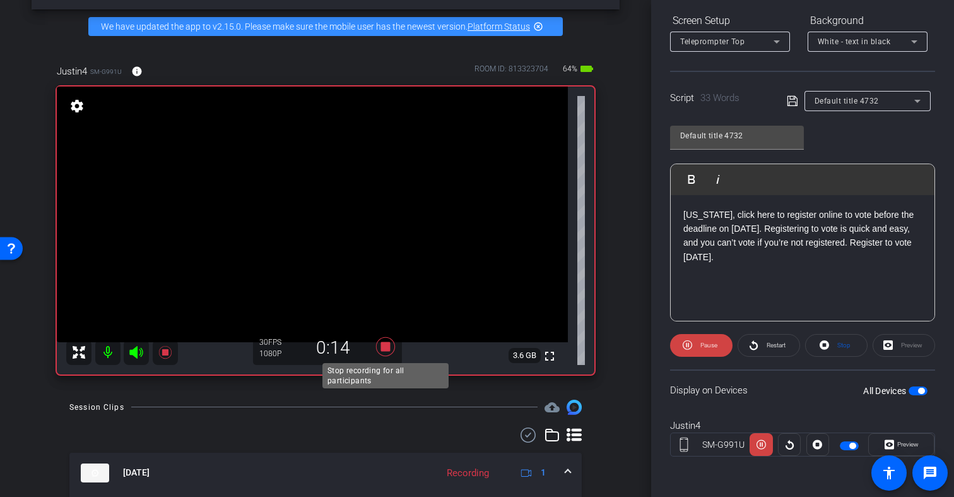
click at [386, 348] on icon at bounding box center [385, 345] width 19 height 19
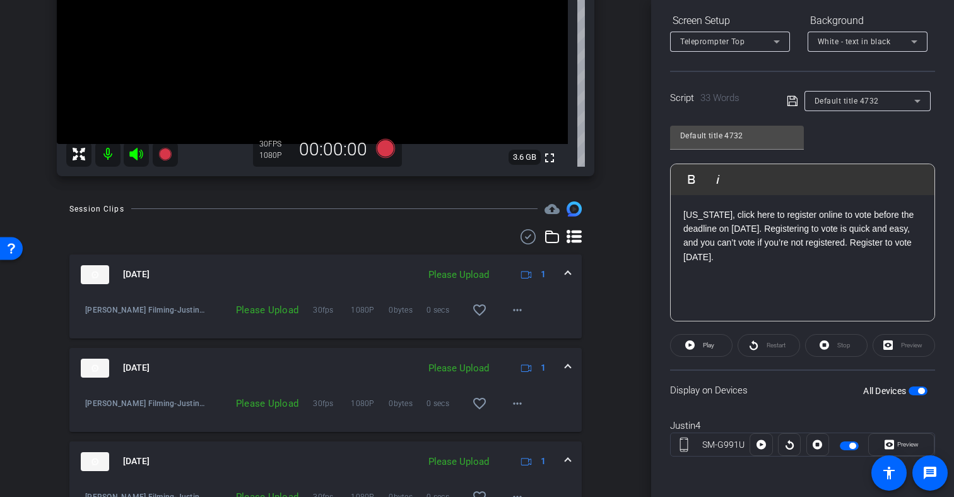
scroll to position [259, 0]
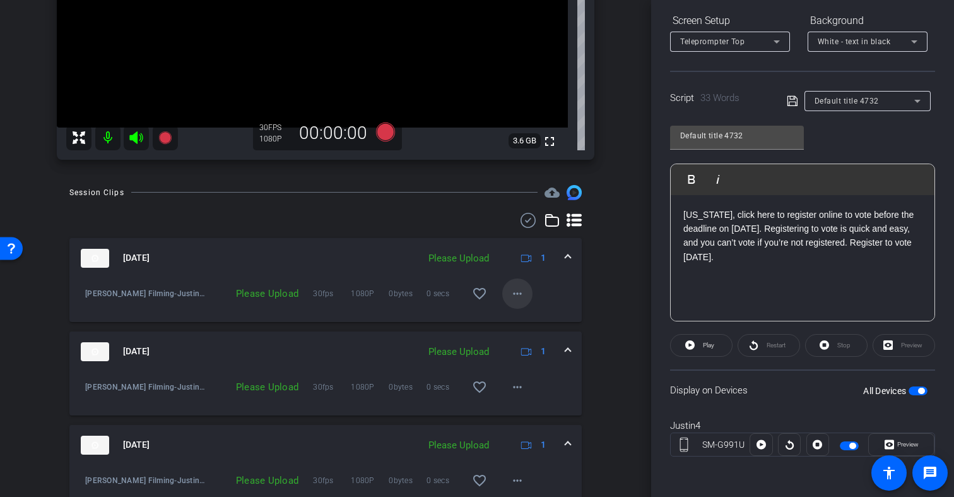
click at [519, 293] on mat-icon "more_horiz" at bounding box center [517, 293] width 15 height 15
click at [532, 317] on span "Upload" at bounding box center [537, 319] width 50 height 15
click at [516, 387] on mat-icon "more_horiz" at bounding box center [517, 386] width 15 height 15
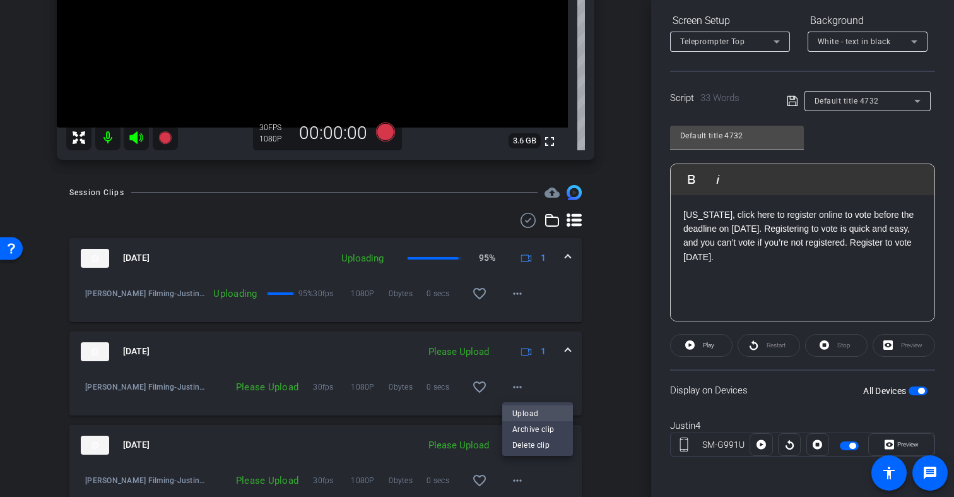
click at [524, 410] on span "Upload" at bounding box center [537, 413] width 50 height 15
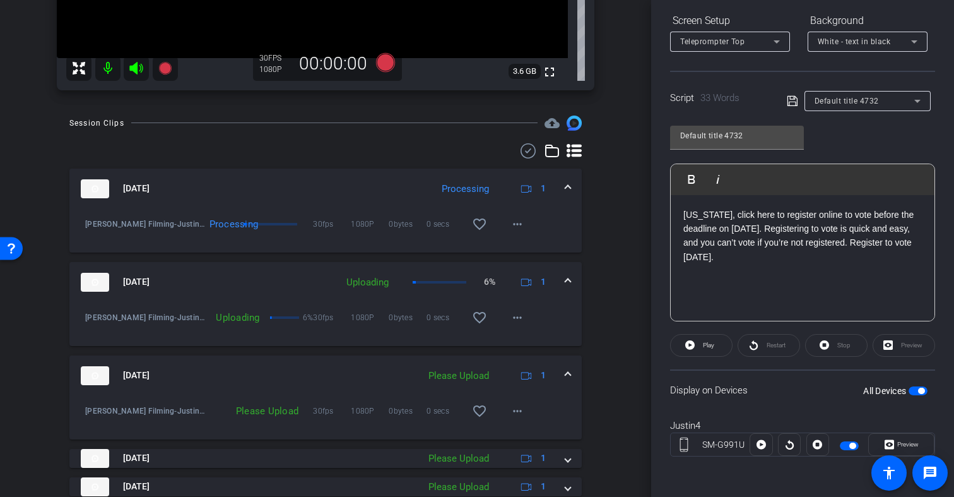
scroll to position [334, 0]
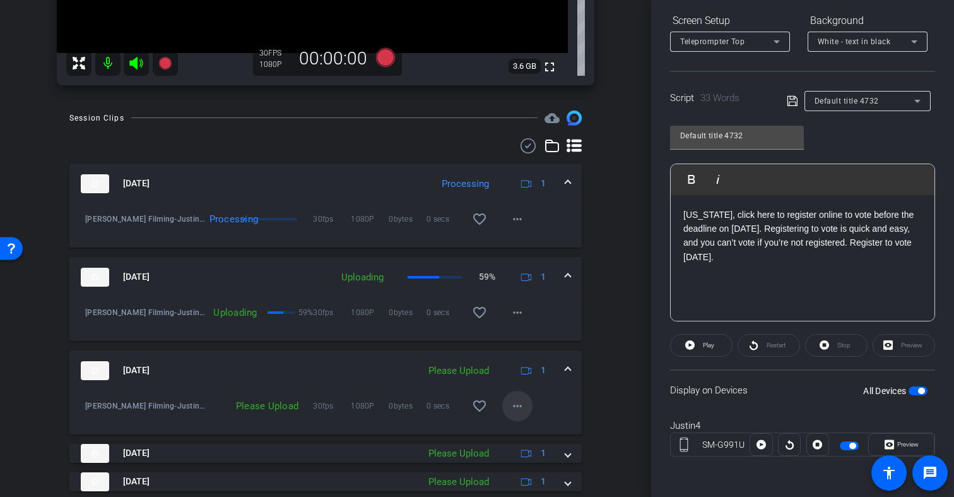
click at [516, 410] on mat-icon "more_horiz" at bounding box center [517, 405] width 15 height 15
click at [521, 427] on span "Upload" at bounding box center [537, 432] width 50 height 15
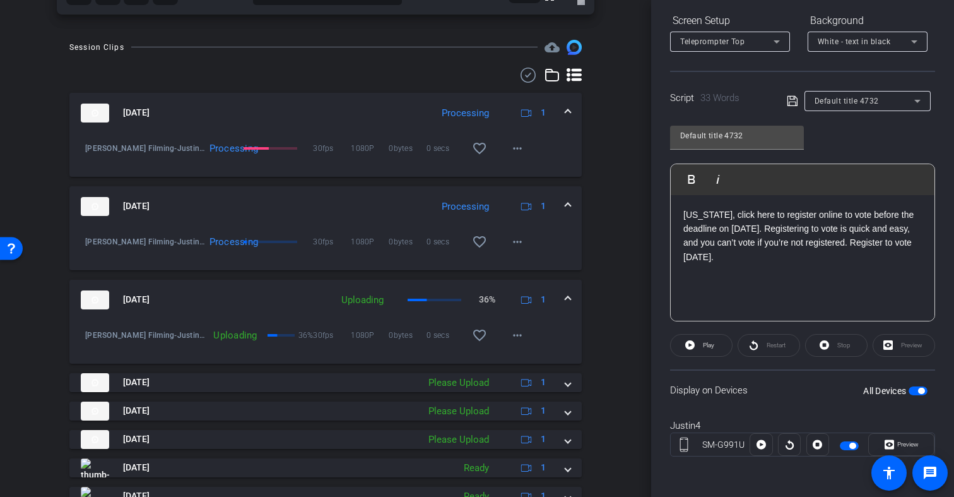
scroll to position [408, 0]
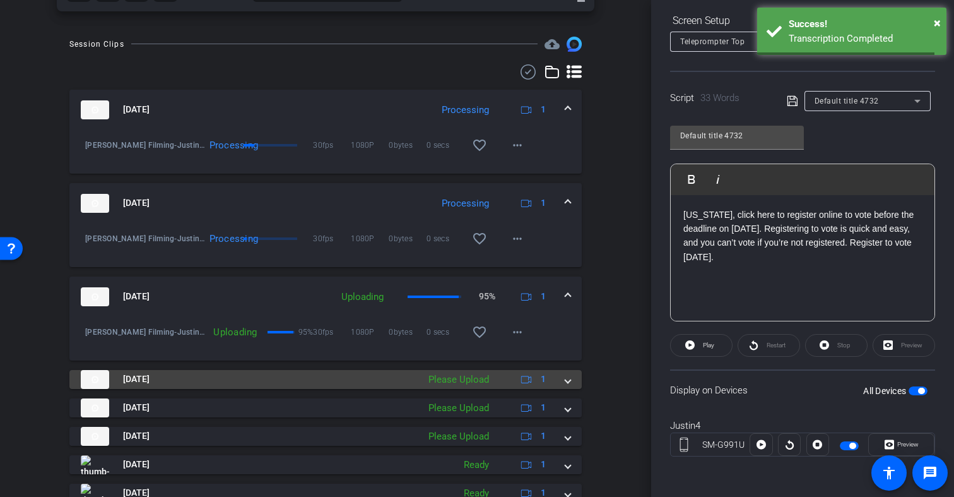
click at [565, 381] on span at bounding box center [567, 378] width 5 height 13
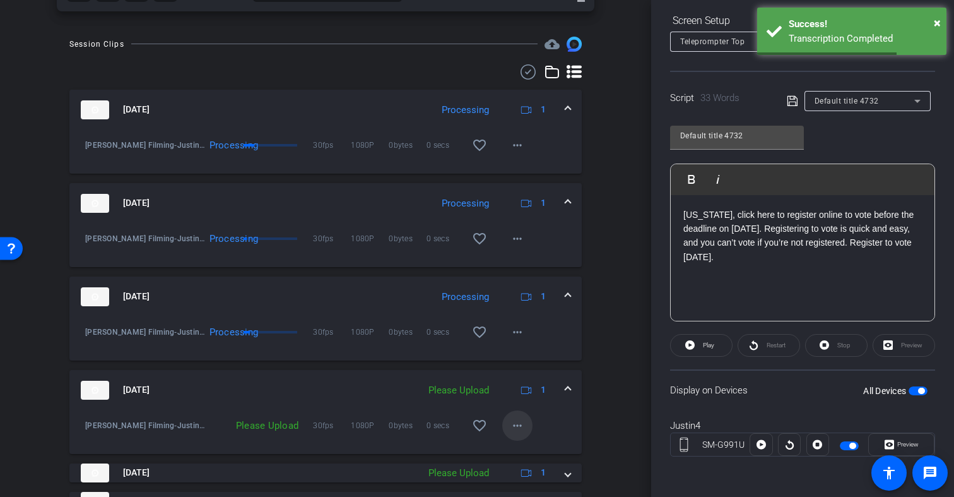
click at [516, 424] on mat-icon "more_horiz" at bounding box center [517, 425] width 15 height 15
click at [535, 452] on span "Upload" at bounding box center [537, 451] width 50 height 15
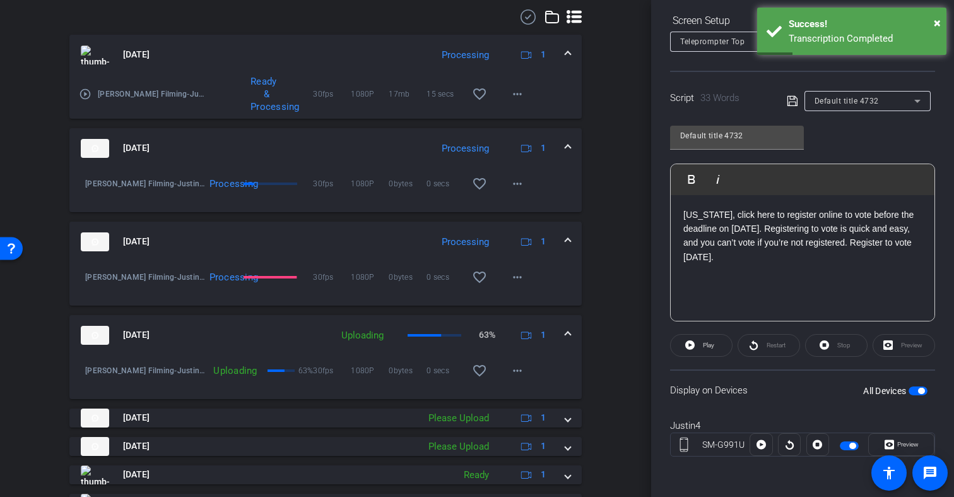
scroll to position [468, 0]
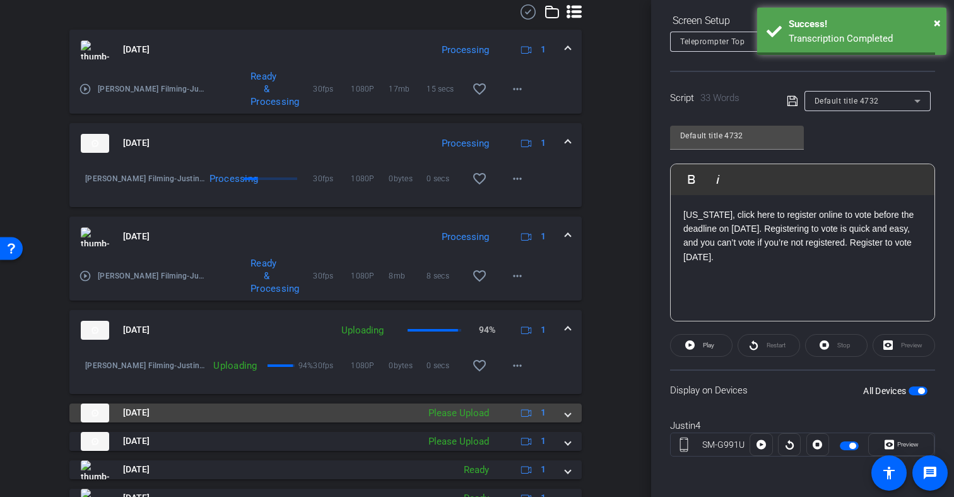
click at [566, 415] on span at bounding box center [567, 412] width 5 height 13
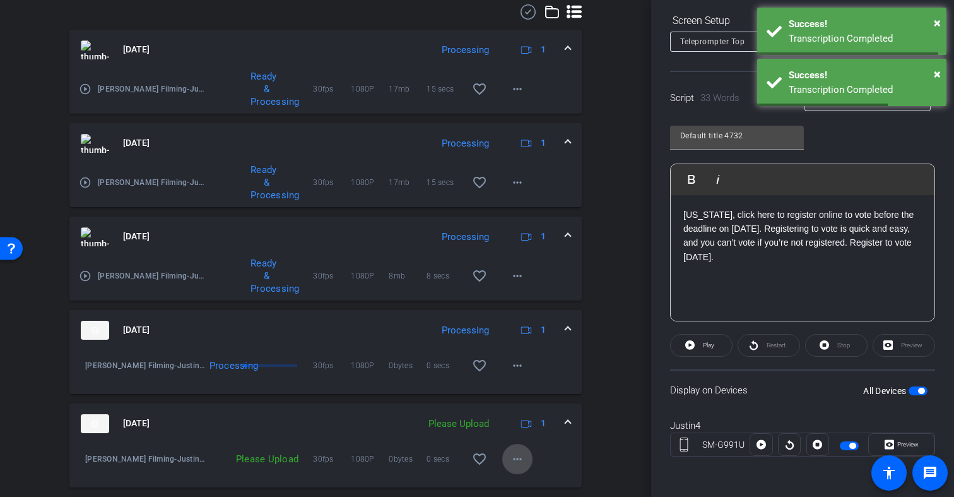
click at [519, 458] on mat-icon "more_horiz" at bounding box center [517, 458] width 15 height 15
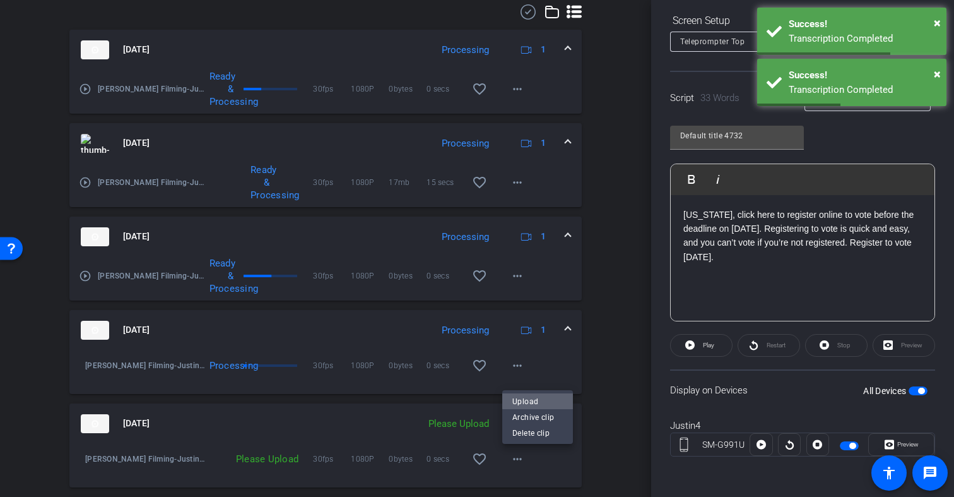
click at [545, 401] on span "Upload" at bounding box center [537, 401] width 50 height 15
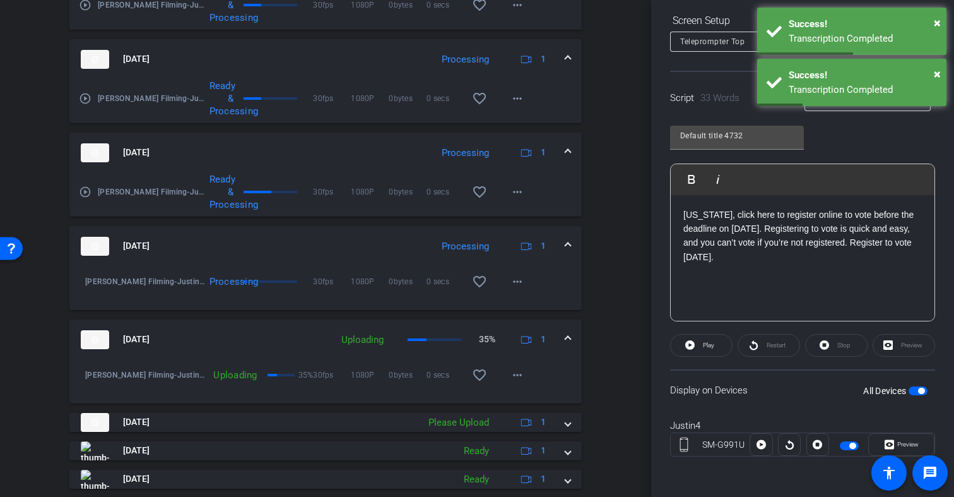
scroll to position [565, 0]
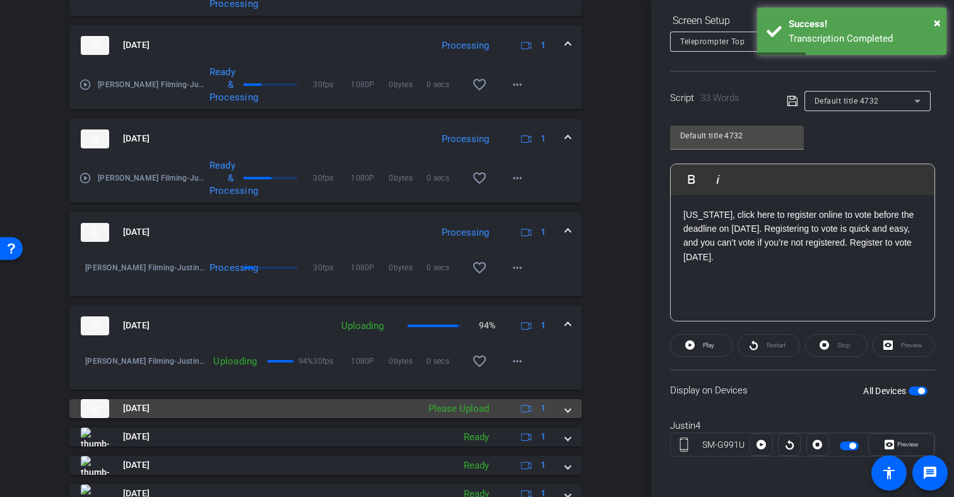
click at [570, 412] on mat-expansion-panel-header "[DATE] Please Upload 1" at bounding box center [325, 408] width 512 height 19
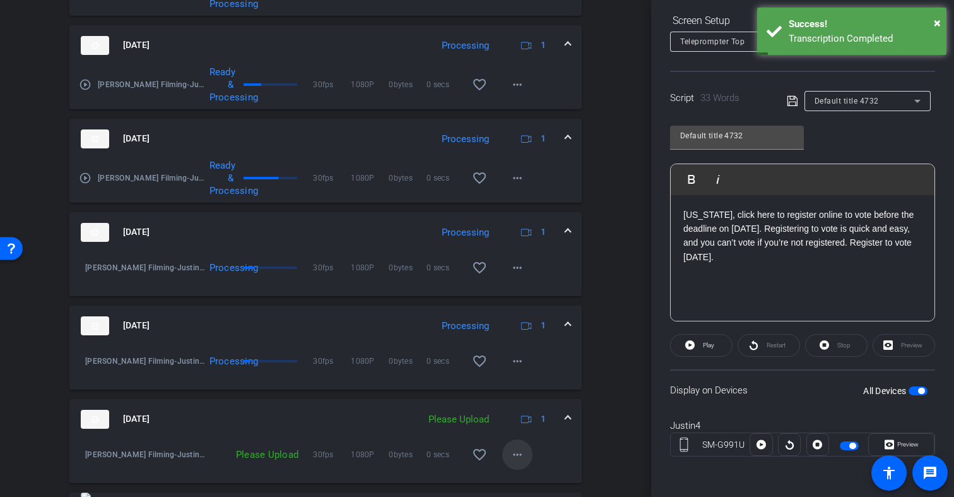
click at [520, 454] on mat-icon "more_horiz" at bounding box center [517, 454] width 15 height 15
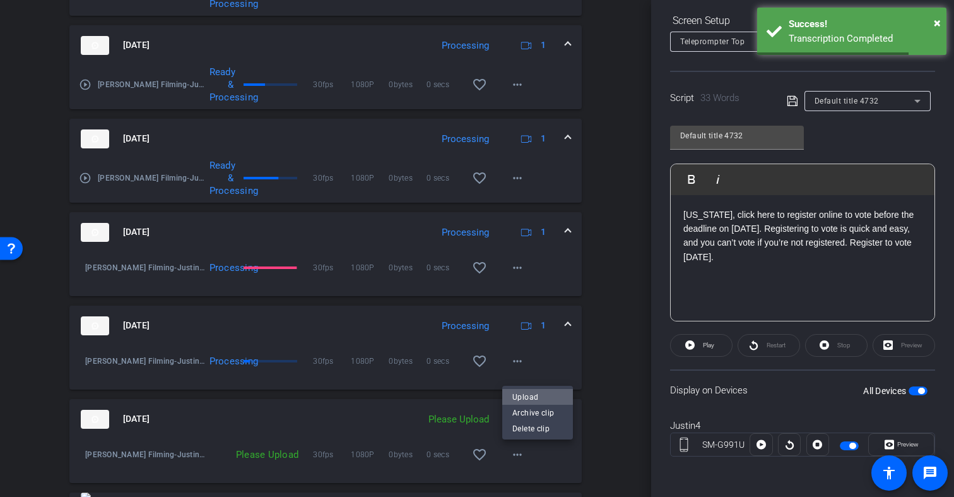
click at [529, 397] on span "Upload" at bounding box center [537, 396] width 50 height 15
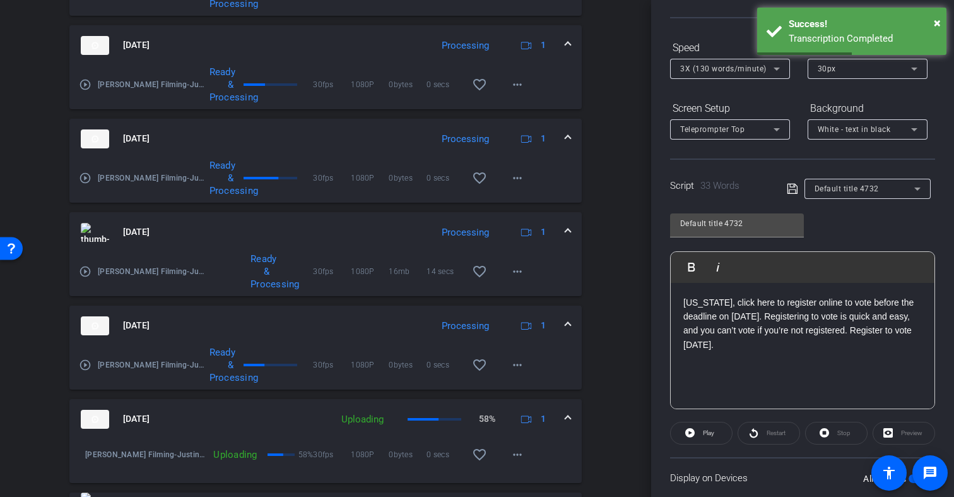
scroll to position [0, 0]
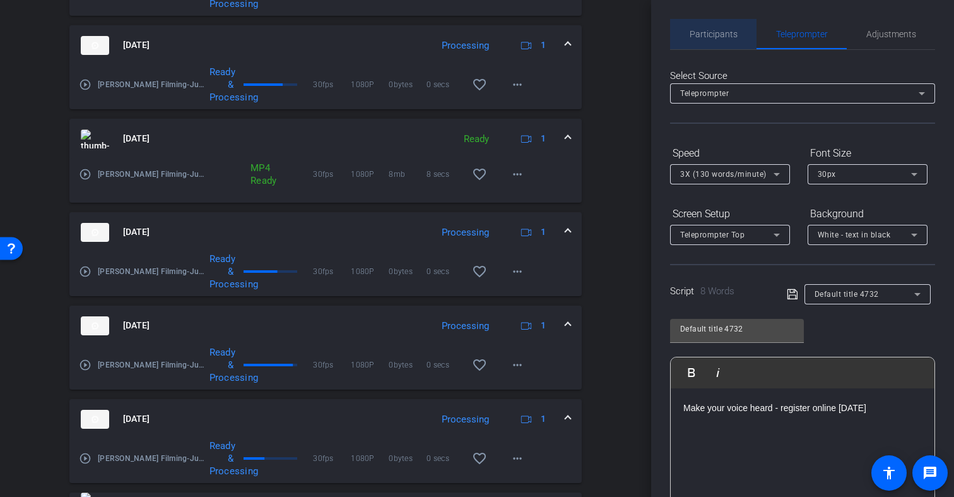
click at [716, 33] on span "Participants" at bounding box center [714, 34] width 48 height 9
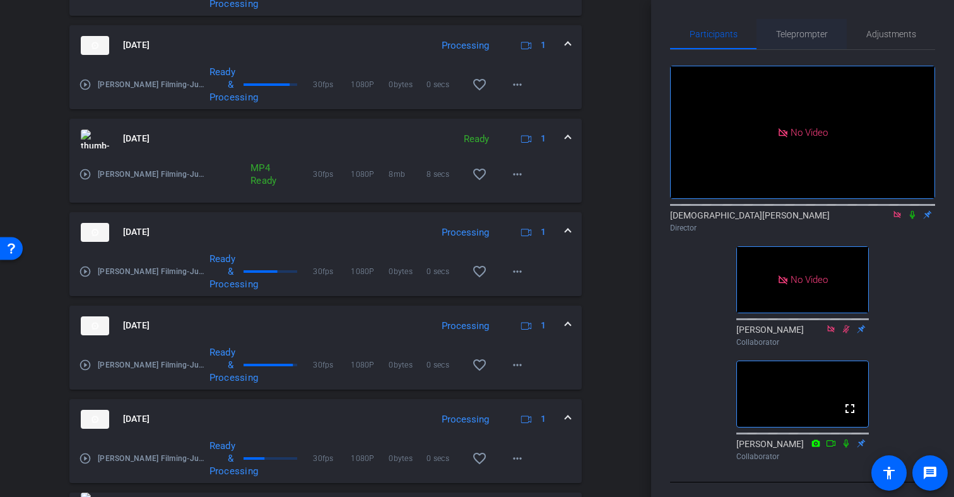
click at [801, 31] on span "Teleprompter" at bounding box center [802, 34] width 52 height 9
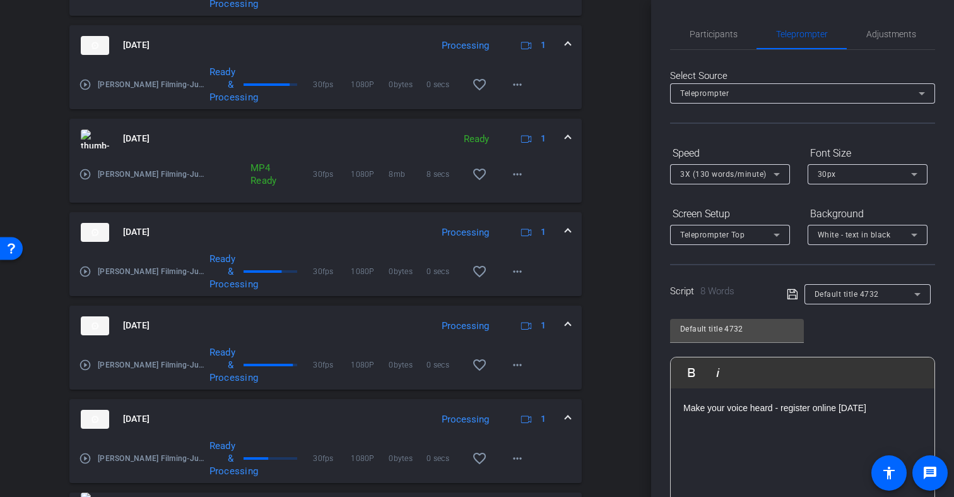
click at [790, 293] on icon at bounding box center [792, 294] width 11 height 15
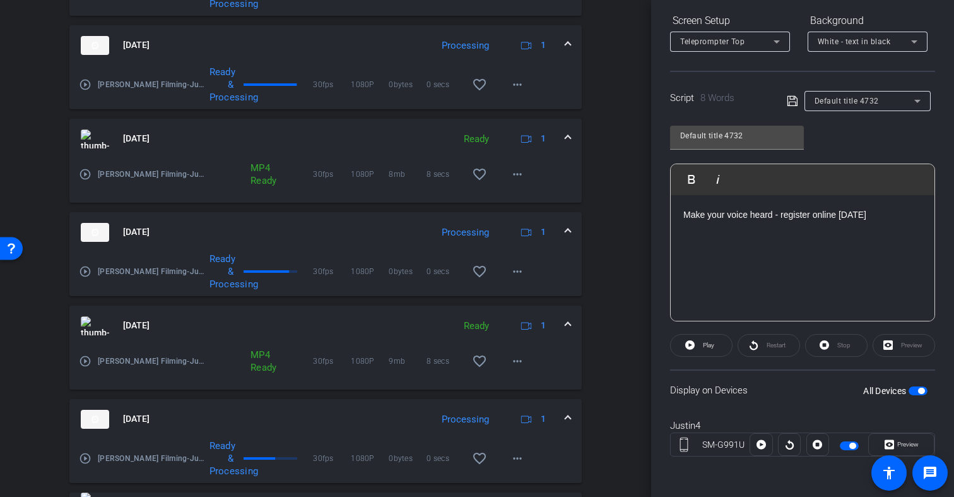
scroll to position [172, 0]
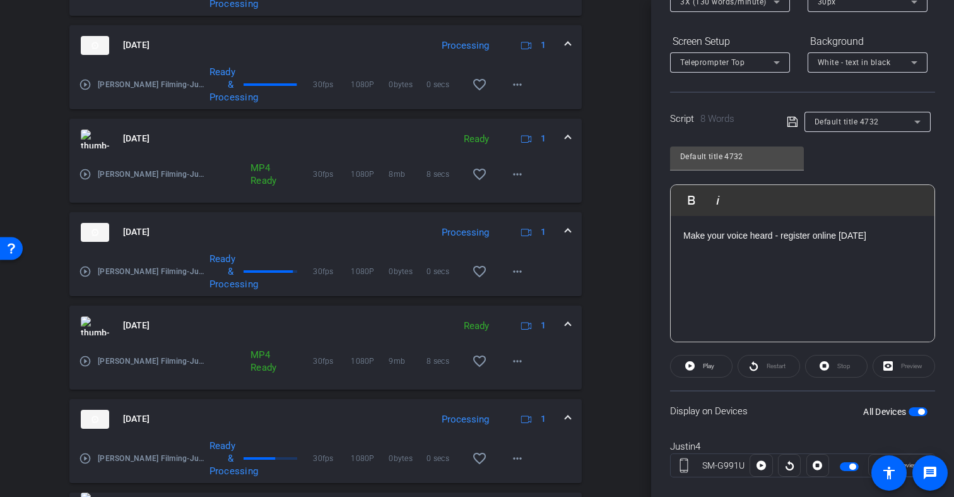
click at [842, 466] on span "button" at bounding box center [849, 466] width 19 height 9
click at [842, 466] on span "button" at bounding box center [844, 466] width 6 height 6
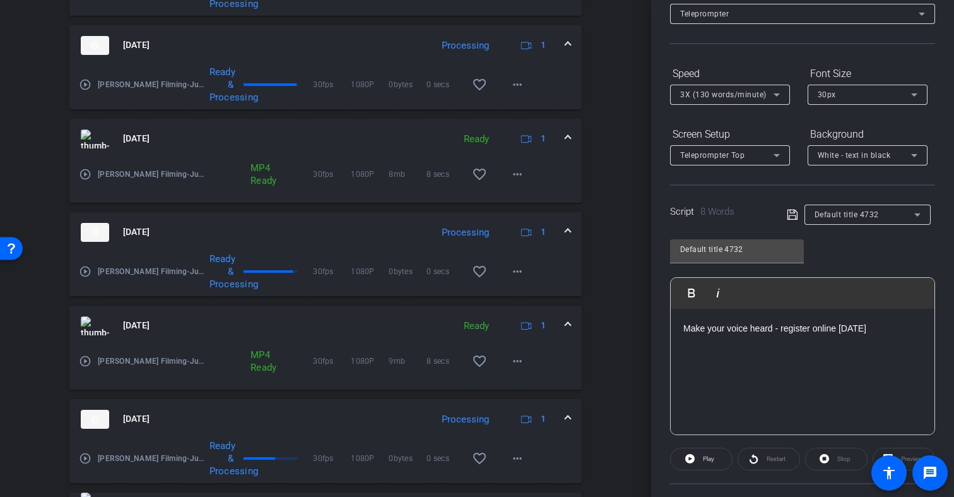
scroll to position [0, 0]
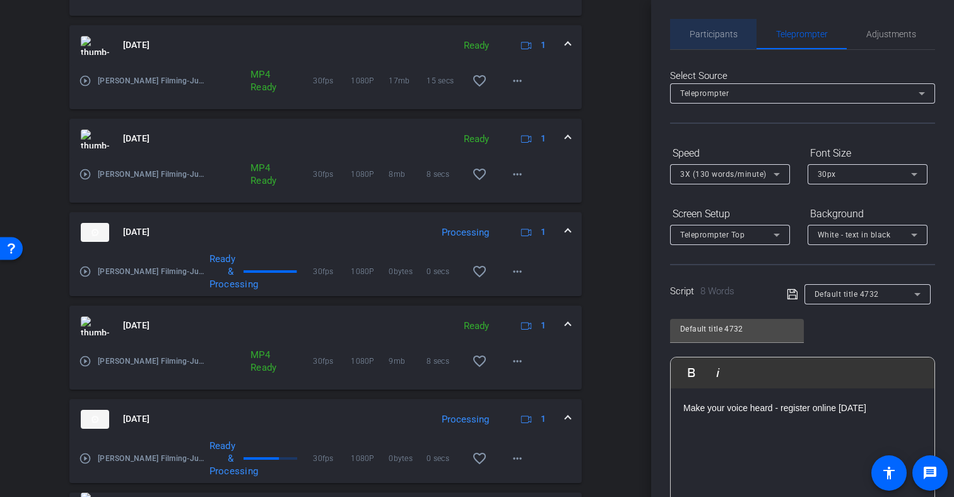
click at [703, 33] on span "Participants" at bounding box center [714, 34] width 48 height 9
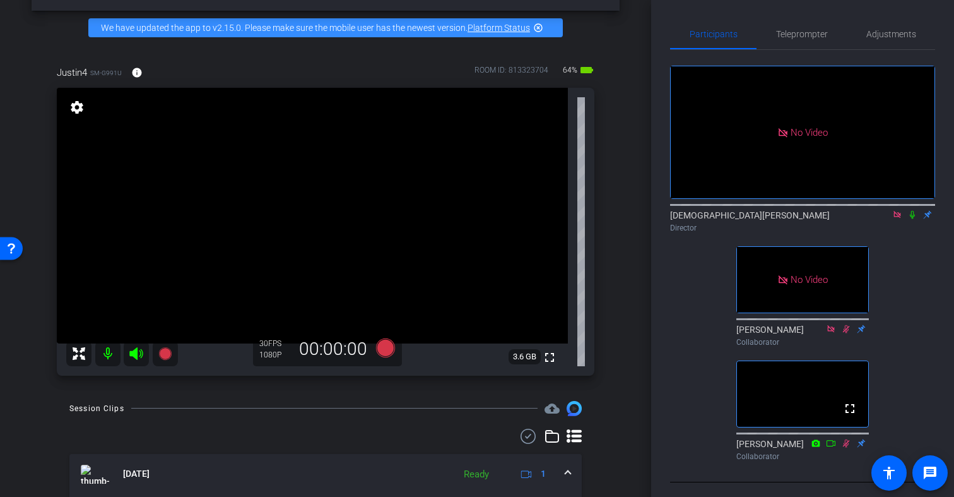
scroll to position [53, 0]
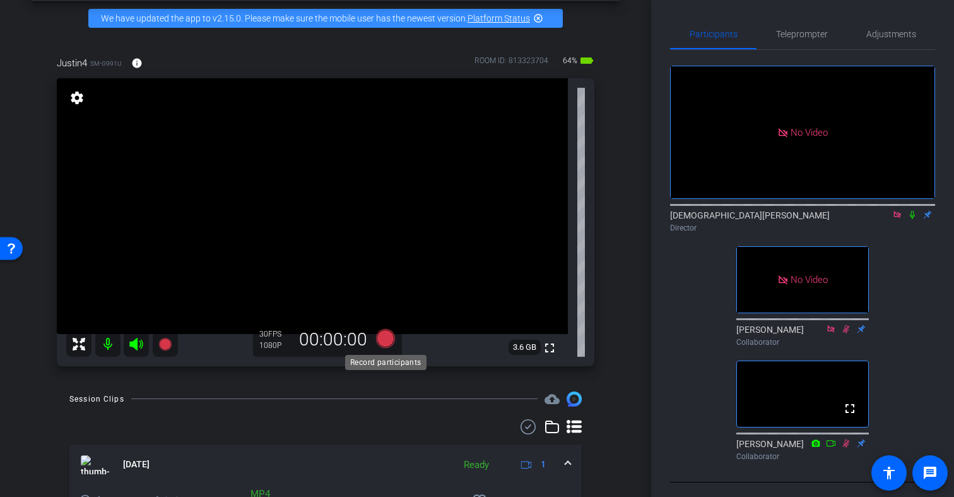
click at [389, 336] on icon at bounding box center [385, 337] width 19 height 19
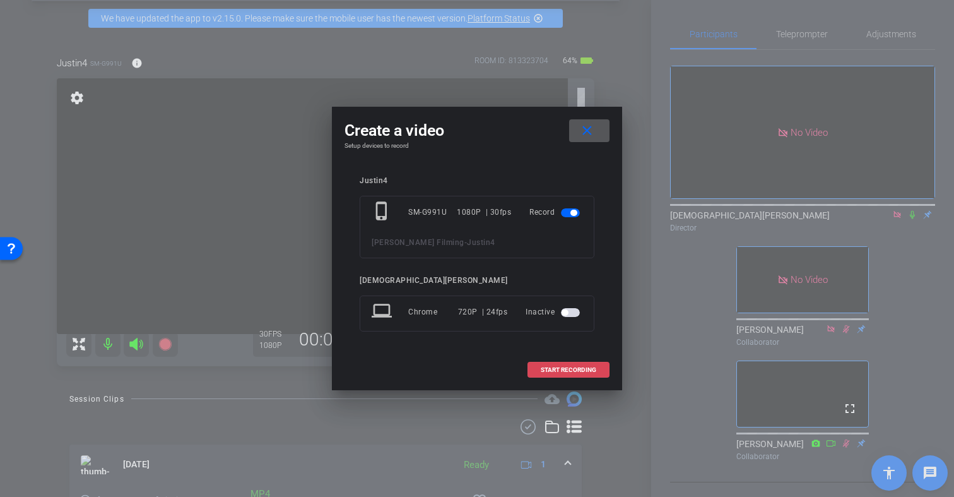
click at [550, 370] on span "START RECORDING" at bounding box center [569, 370] width 56 height 6
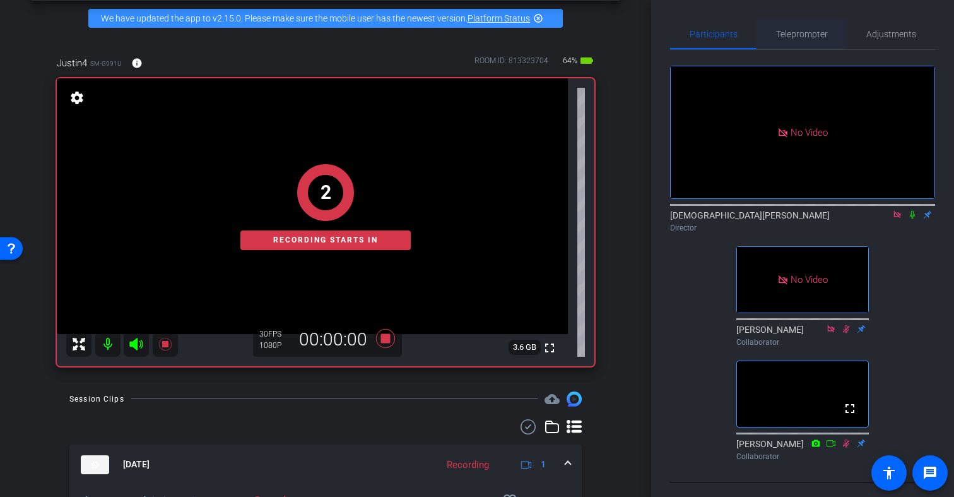
click at [800, 30] on span "Teleprompter" at bounding box center [802, 34] width 52 height 9
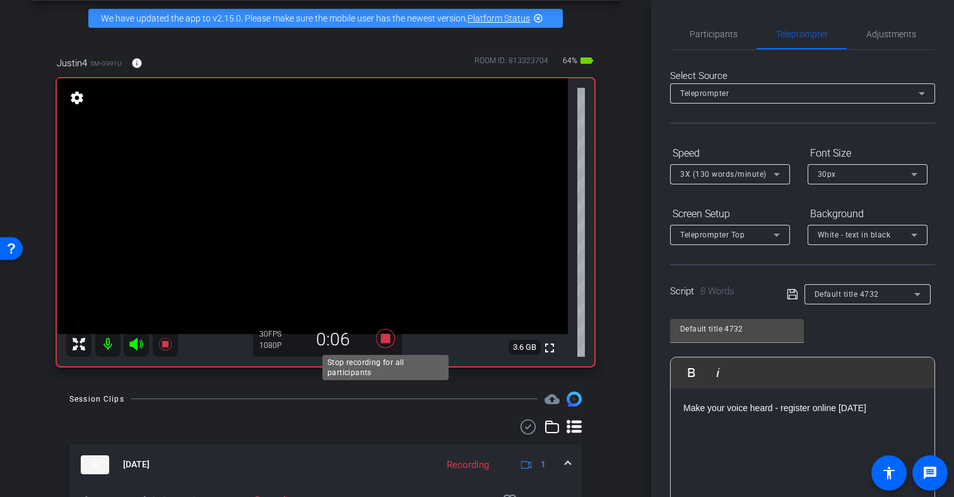
click at [385, 339] on icon at bounding box center [385, 337] width 19 height 19
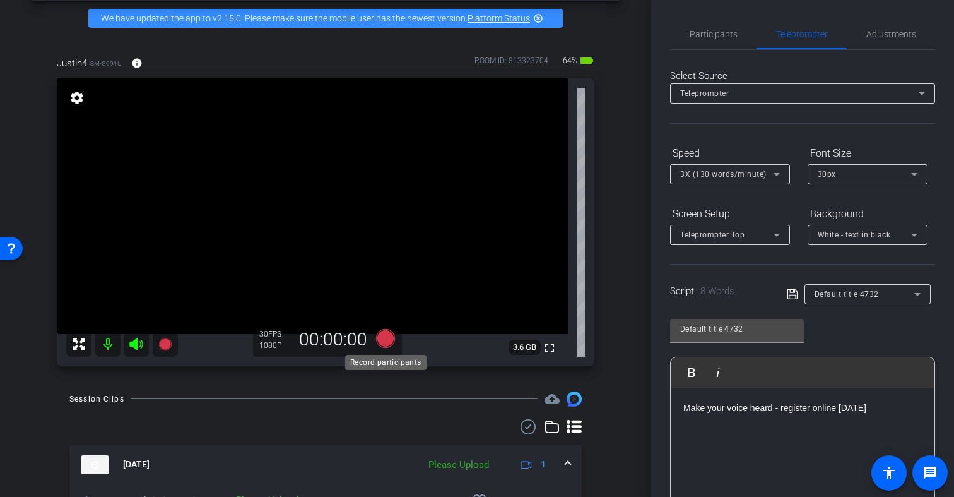
click at [386, 339] on icon at bounding box center [385, 337] width 19 height 19
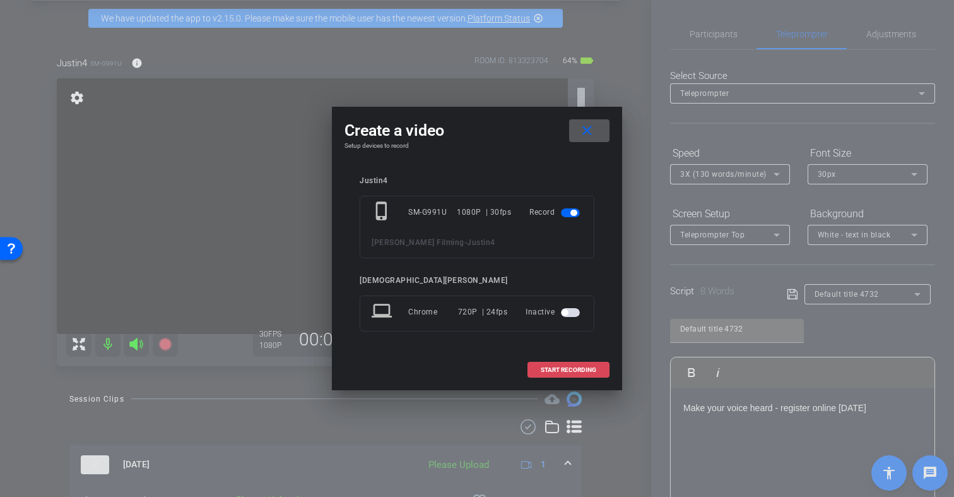
click at [567, 369] on span "START RECORDING" at bounding box center [569, 370] width 56 height 6
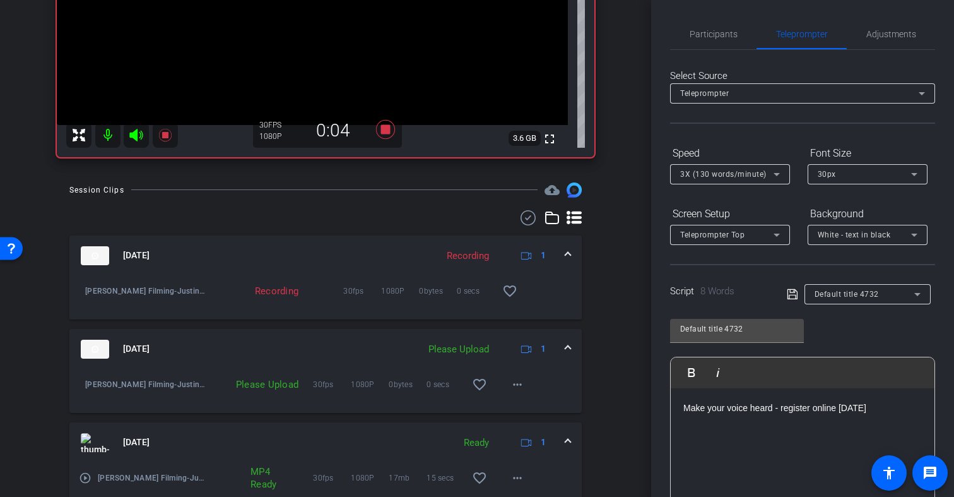
scroll to position [263, 0]
click at [386, 127] on icon at bounding box center [385, 128] width 19 height 19
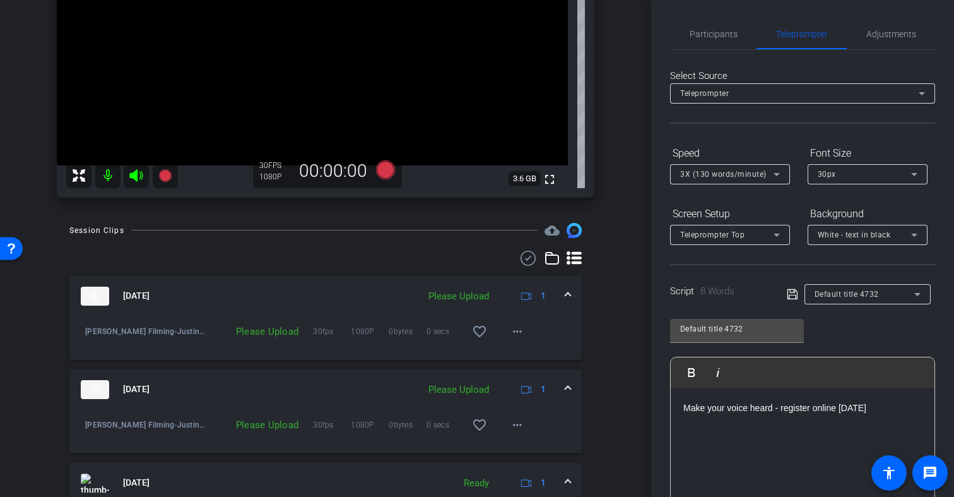
scroll to position [96, 0]
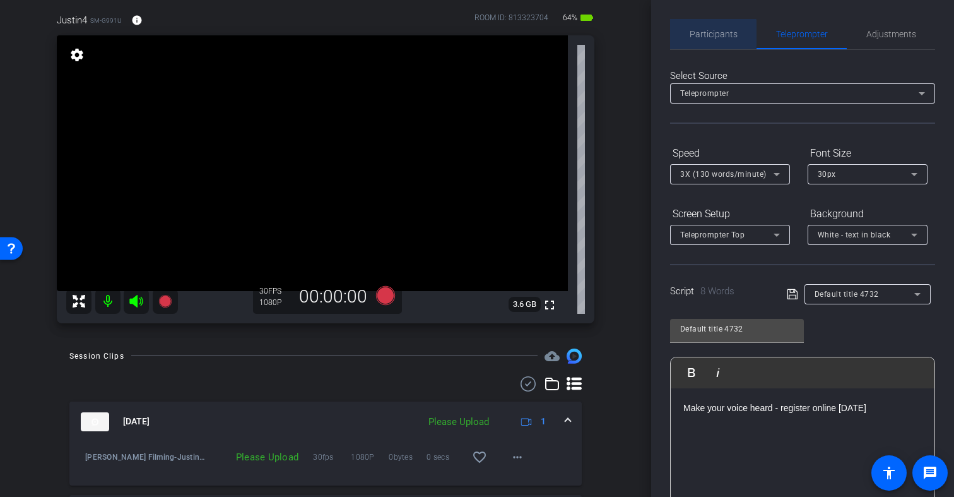
click at [712, 33] on span "Participants" at bounding box center [714, 34] width 48 height 9
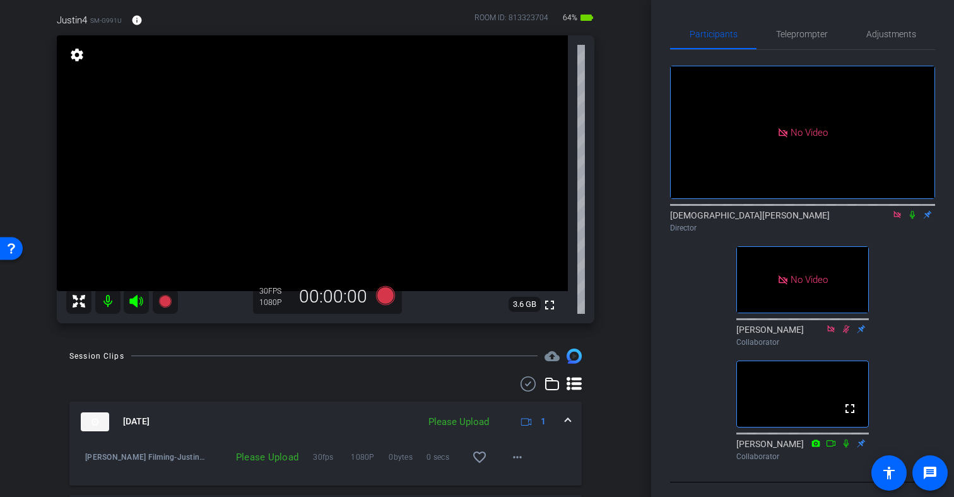
click at [914, 210] on icon at bounding box center [912, 214] width 10 height 9
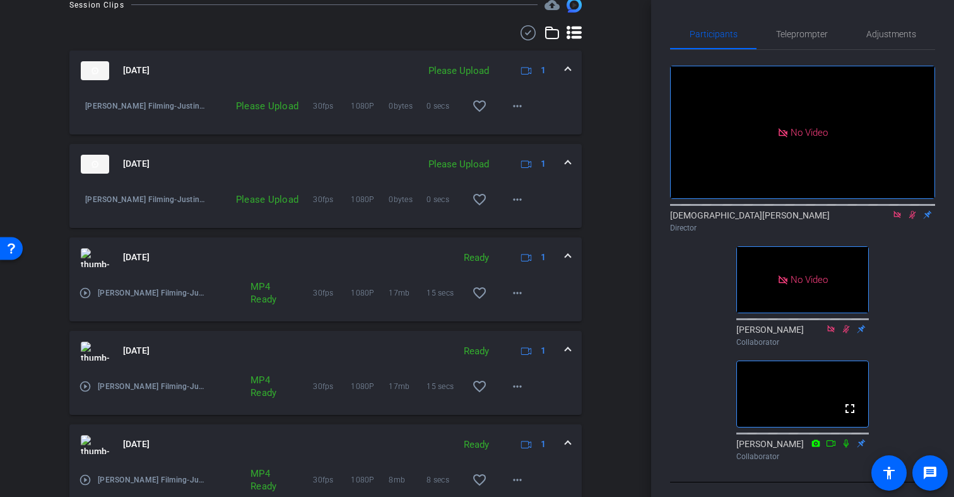
scroll to position [449, 0]
click at [84, 292] on mat-icon "play_circle_outline" at bounding box center [85, 291] width 13 height 13
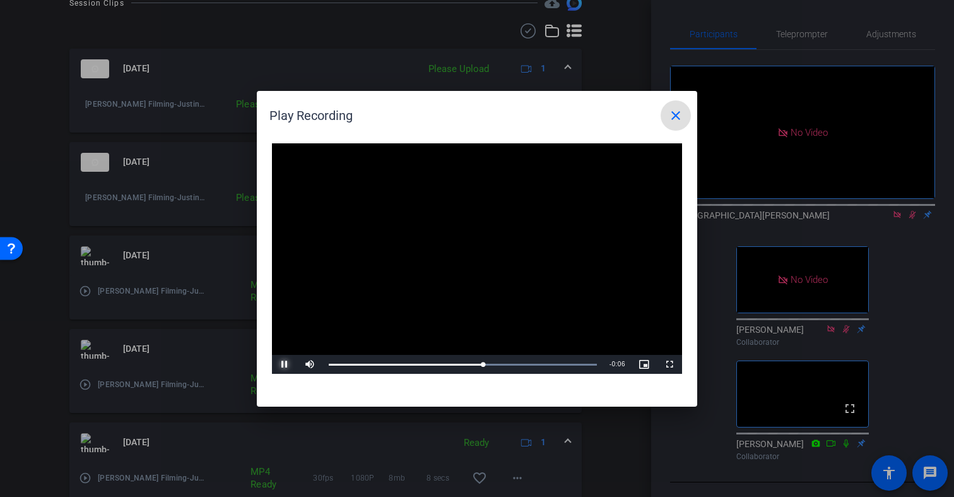
click at [284, 364] on span "Video Player" at bounding box center [284, 364] width 25 height 0
click at [676, 115] on mat-icon "close" at bounding box center [675, 115] width 15 height 15
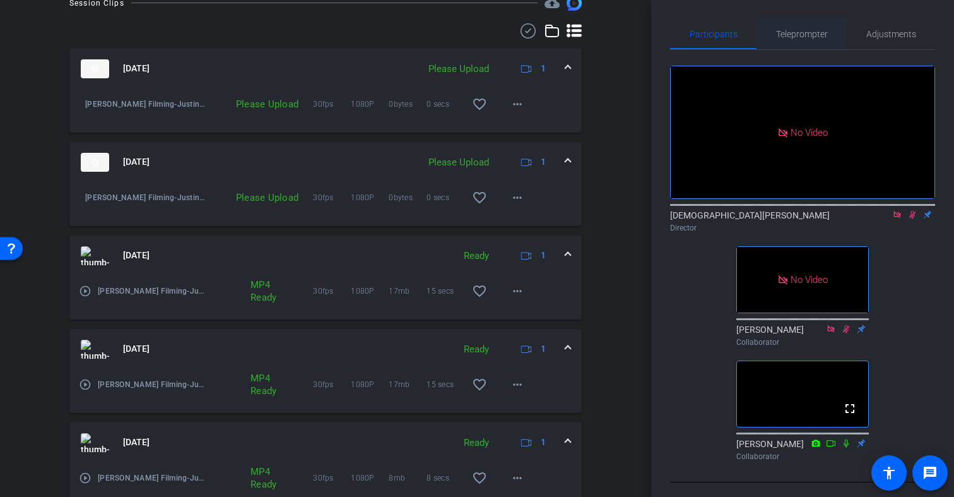
click at [789, 35] on span "Teleprompter" at bounding box center [802, 34] width 52 height 9
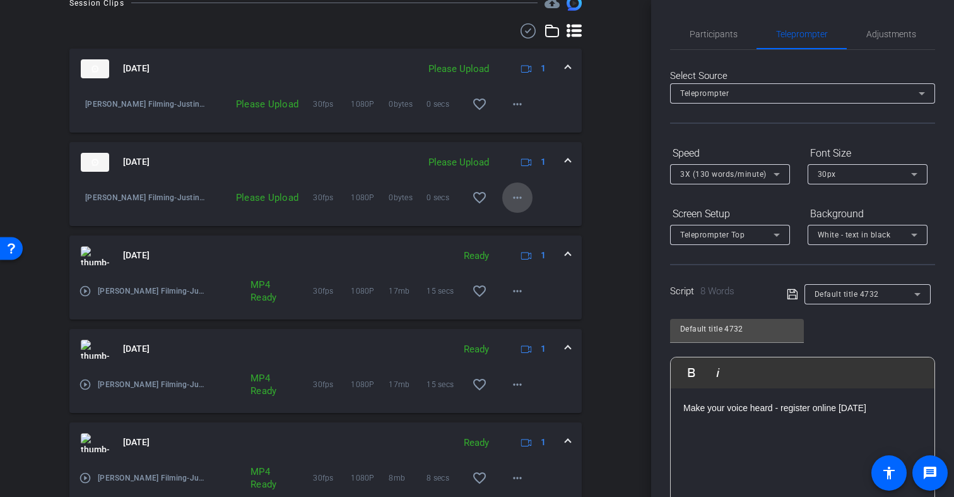
click at [515, 196] on mat-icon "more_horiz" at bounding box center [517, 197] width 15 height 15
click at [528, 222] on span "Upload" at bounding box center [537, 223] width 50 height 15
click at [515, 105] on mat-icon "more_horiz" at bounding box center [517, 104] width 15 height 15
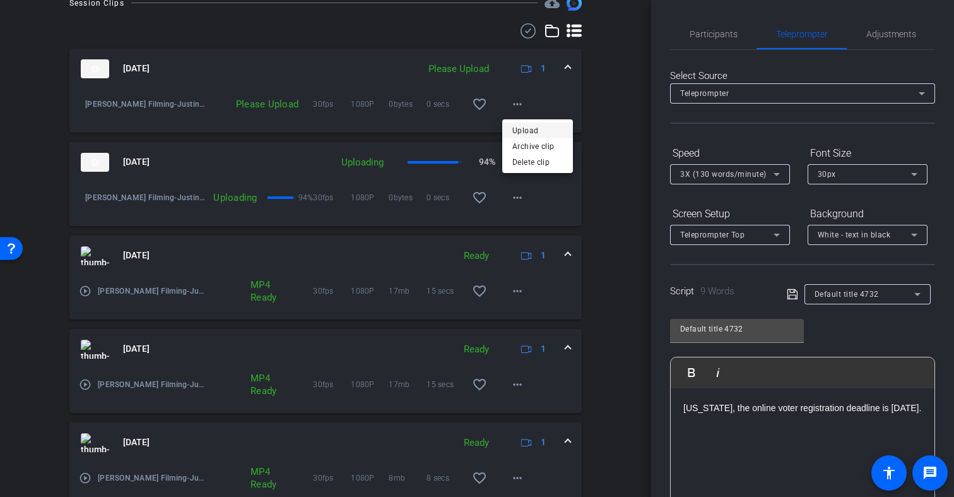
click at [526, 131] on span "Upload" at bounding box center [537, 130] width 50 height 15
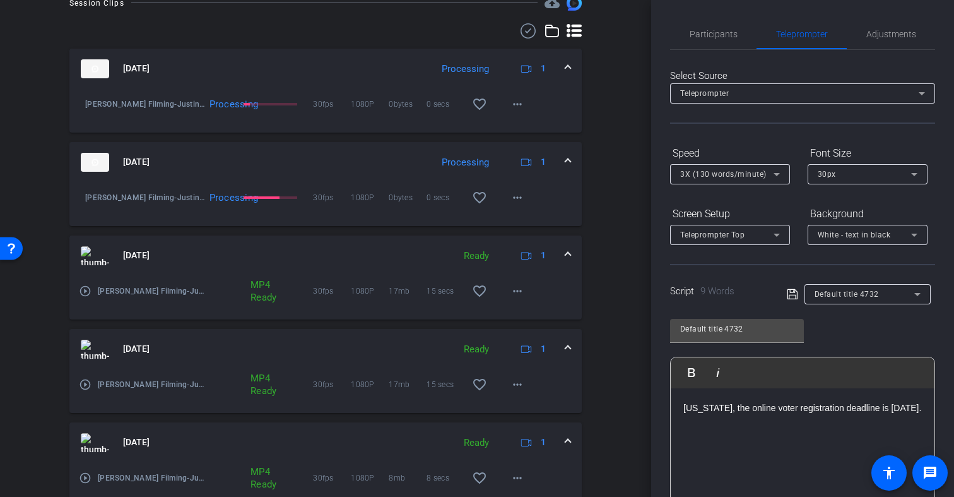
click at [793, 293] on icon at bounding box center [792, 294] width 11 height 15
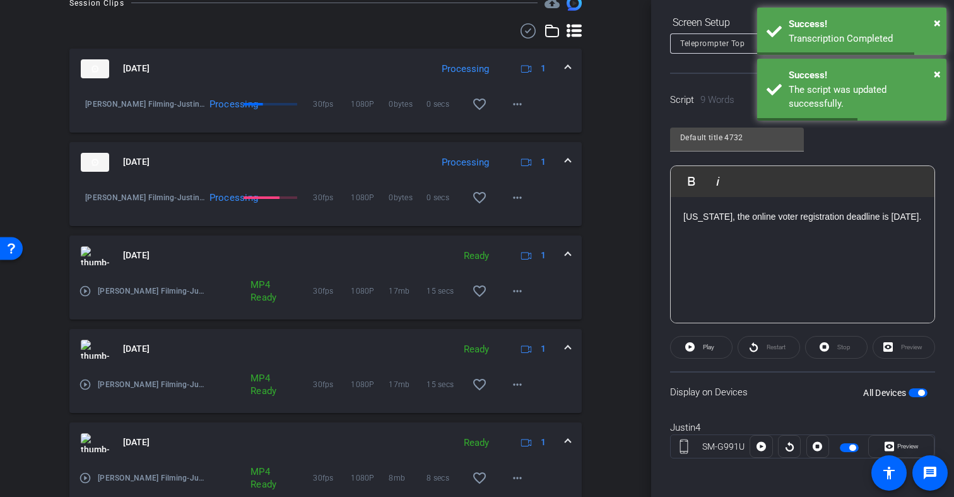
scroll to position [193, 0]
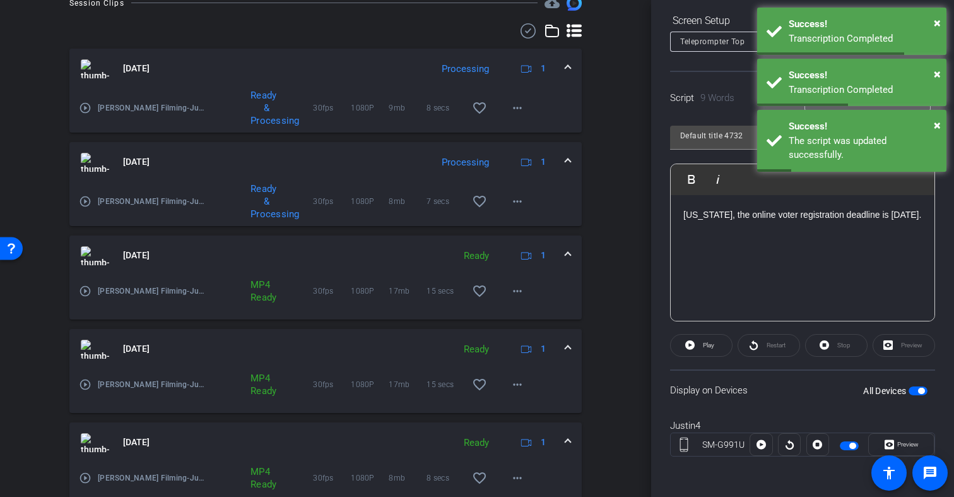
click at [848, 446] on span "button" at bounding box center [849, 445] width 19 height 9
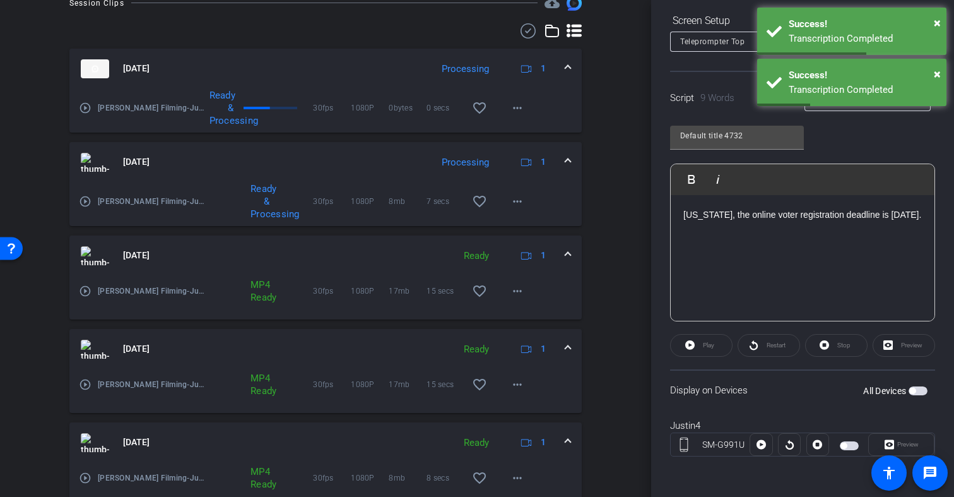
click at [850, 446] on span "button" at bounding box center [849, 445] width 19 height 9
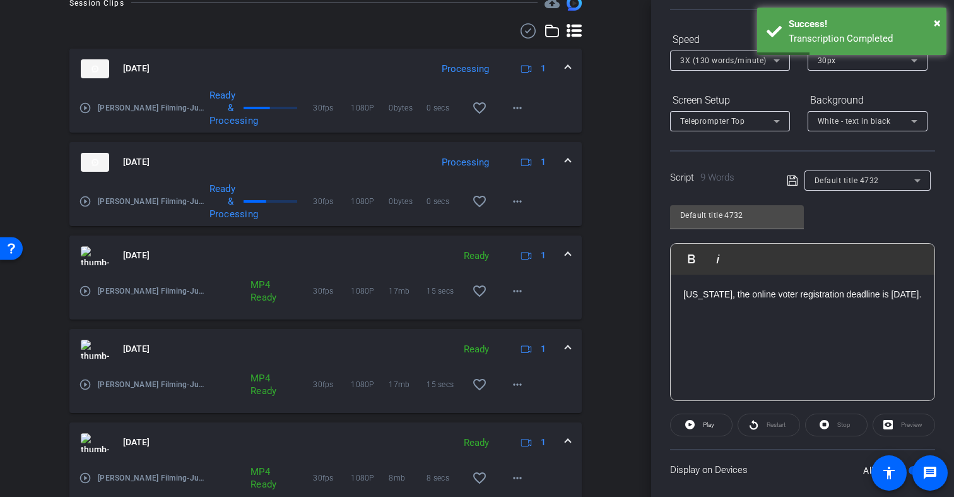
scroll to position [0, 0]
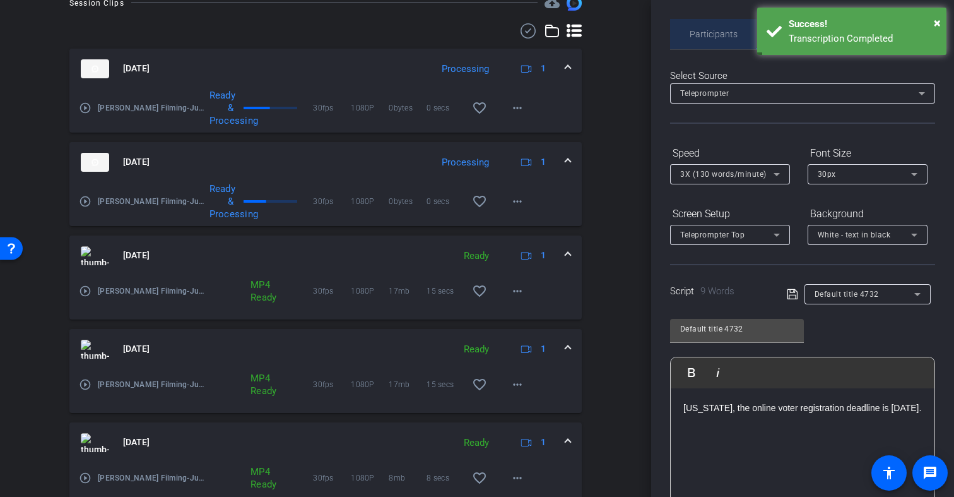
click at [708, 30] on span "Participants" at bounding box center [714, 34] width 48 height 9
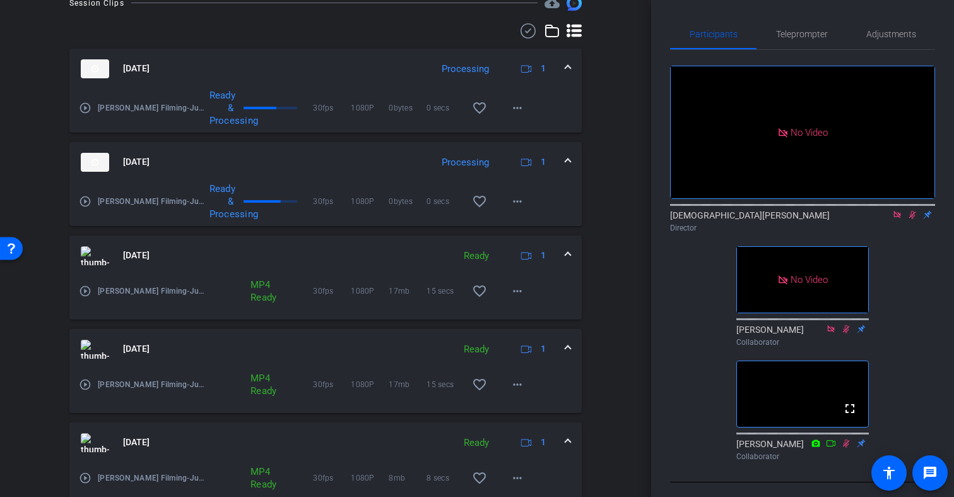
click at [912, 211] on icon at bounding box center [912, 215] width 7 height 8
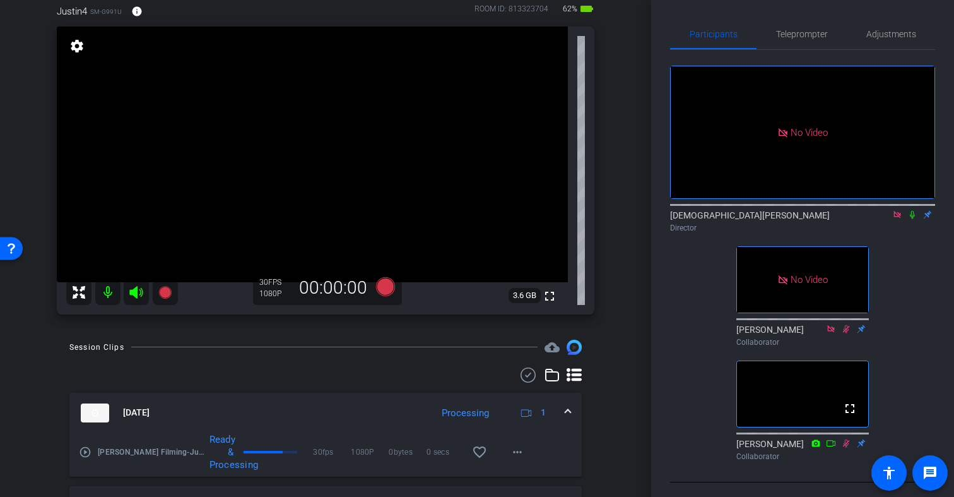
scroll to position [96, 0]
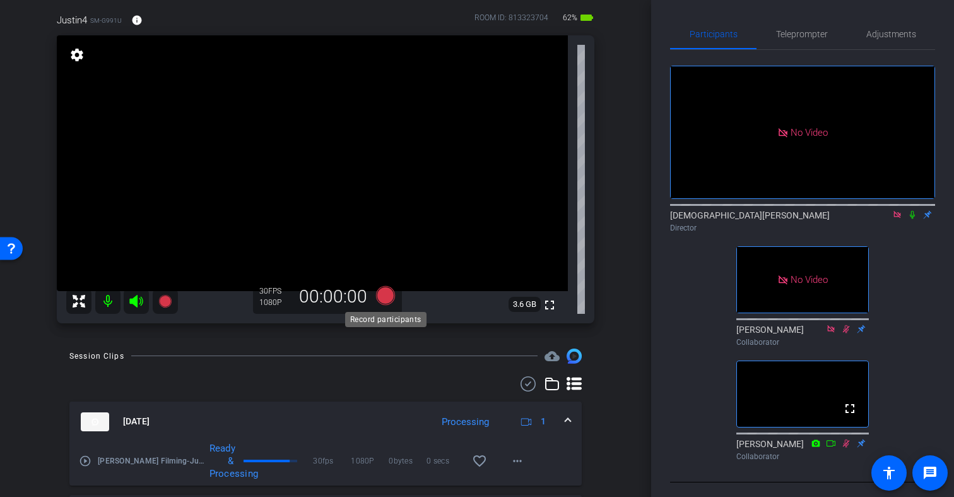
click at [384, 298] on icon at bounding box center [385, 294] width 19 height 19
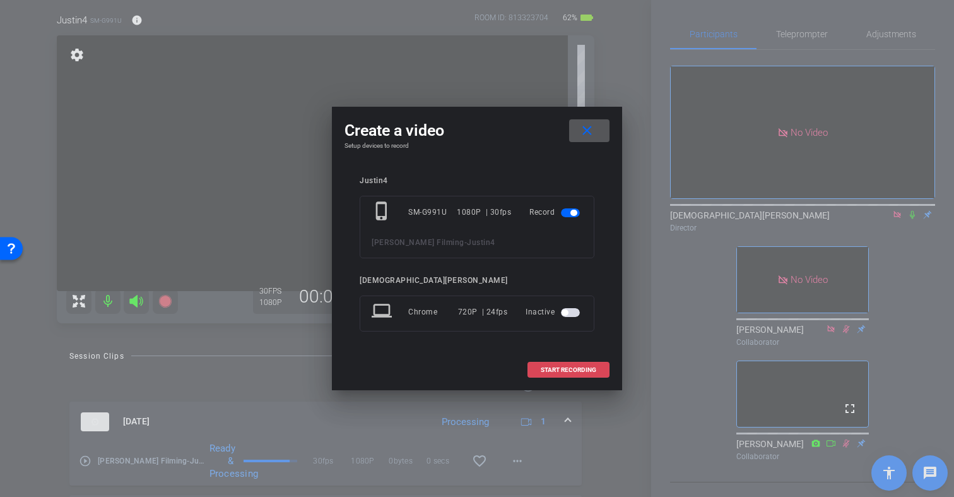
click at [564, 368] on span "START RECORDING" at bounding box center [569, 370] width 56 height 6
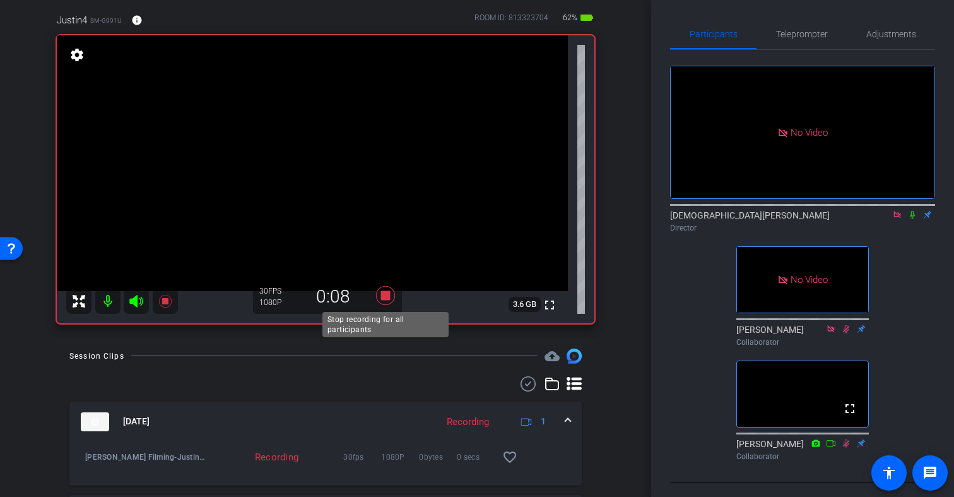
click at [387, 296] on icon at bounding box center [385, 294] width 19 height 19
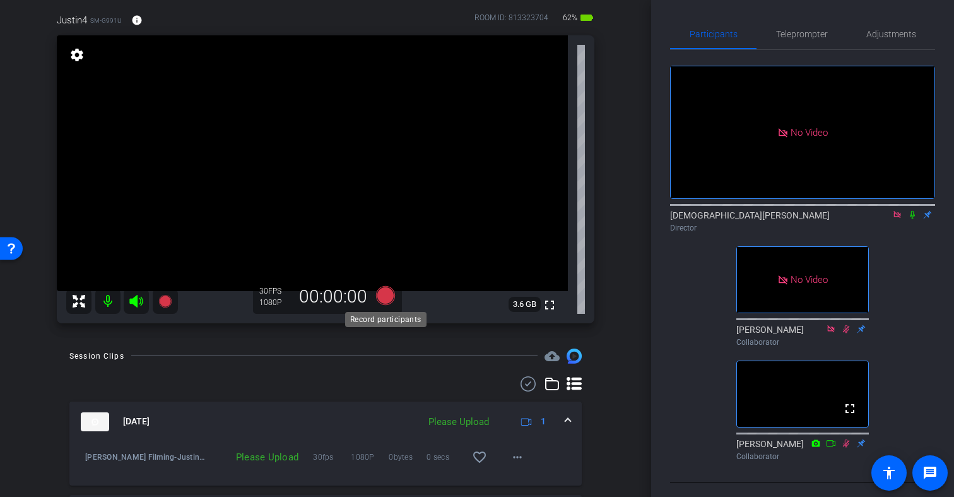
click at [387, 295] on icon at bounding box center [385, 294] width 19 height 19
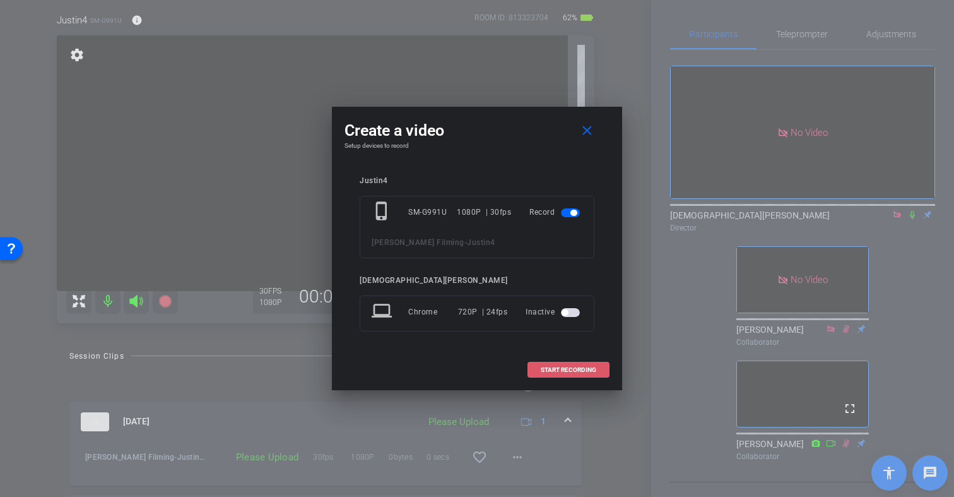
click at [590, 367] on span "START RECORDING" at bounding box center [569, 370] width 56 height 6
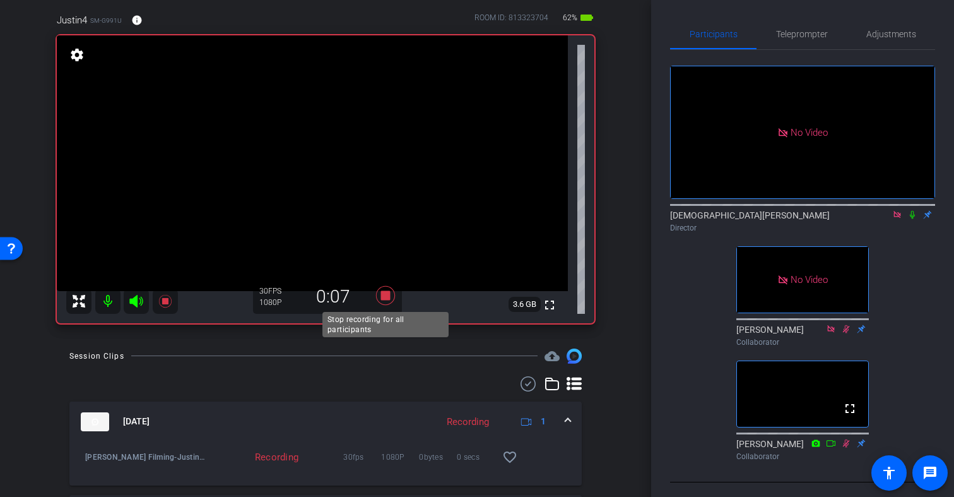
click at [387, 296] on icon at bounding box center [385, 294] width 19 height 19
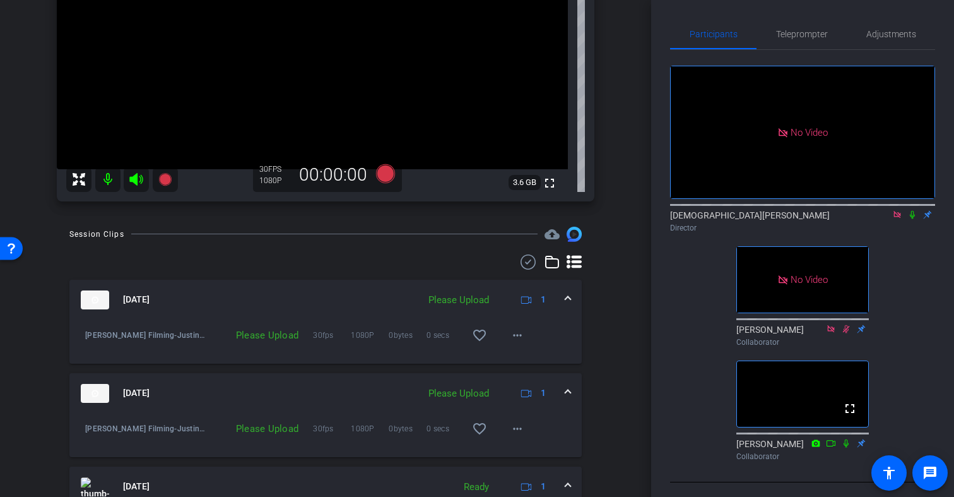
scroll to position [231, 0]
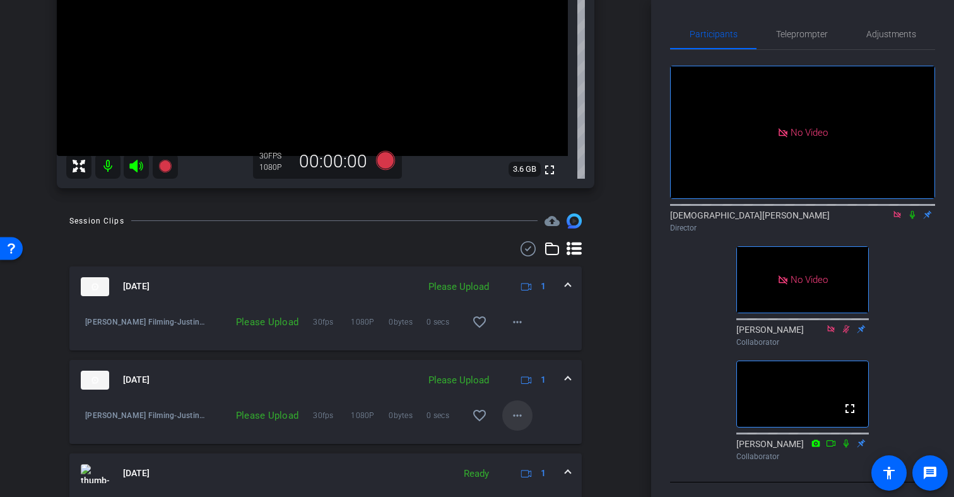
click at [519, 415] on mat-icon "more_horiz" at bounding box center [517, 415] width 15 height 15
click at [526, 440] on span "Upload" at bounding box center [537, 441] width 50 height 15
click at [518, 321] on mat-icon "more_horiz" at bounding box center [517, 321] width 15 height 15
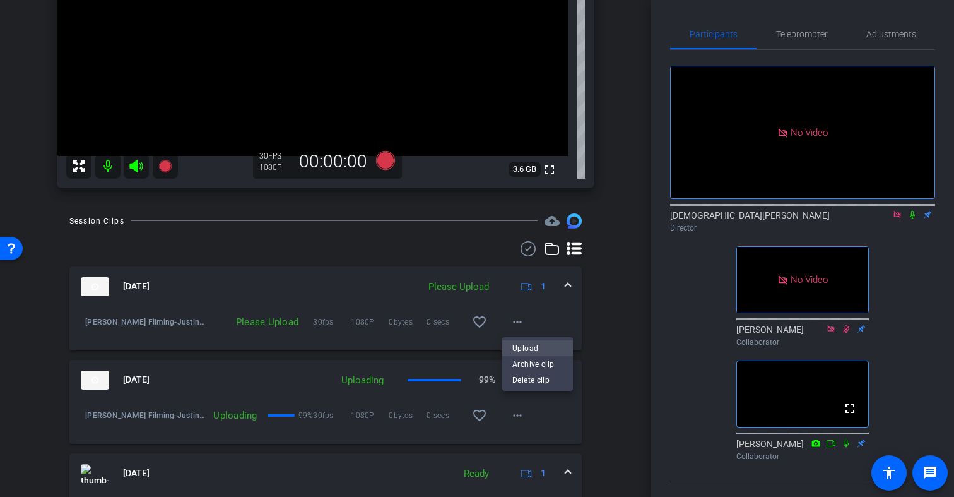
click at [522, 348] on span "Upload" at bounding box center [537, 348] width 50 height 15
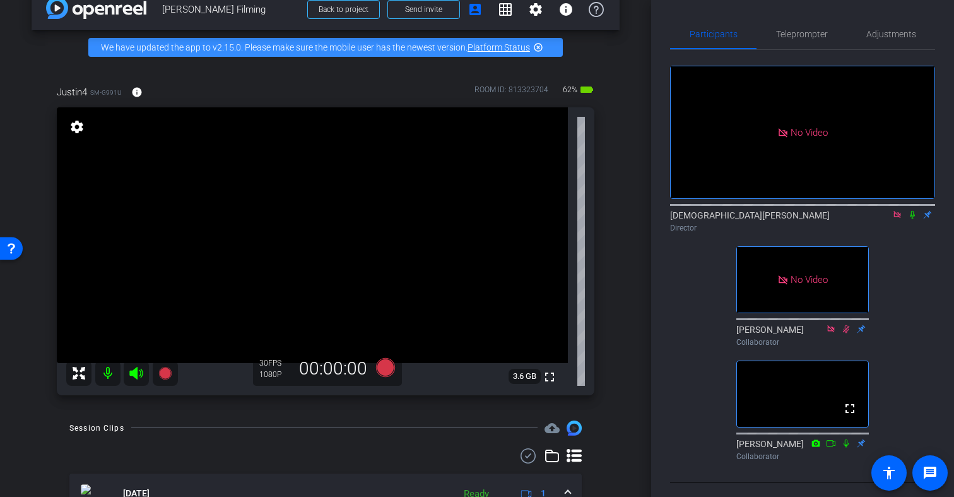
scroll to position [18, 0]
